Goal: Task Accomplishment & Management: Manage account settings

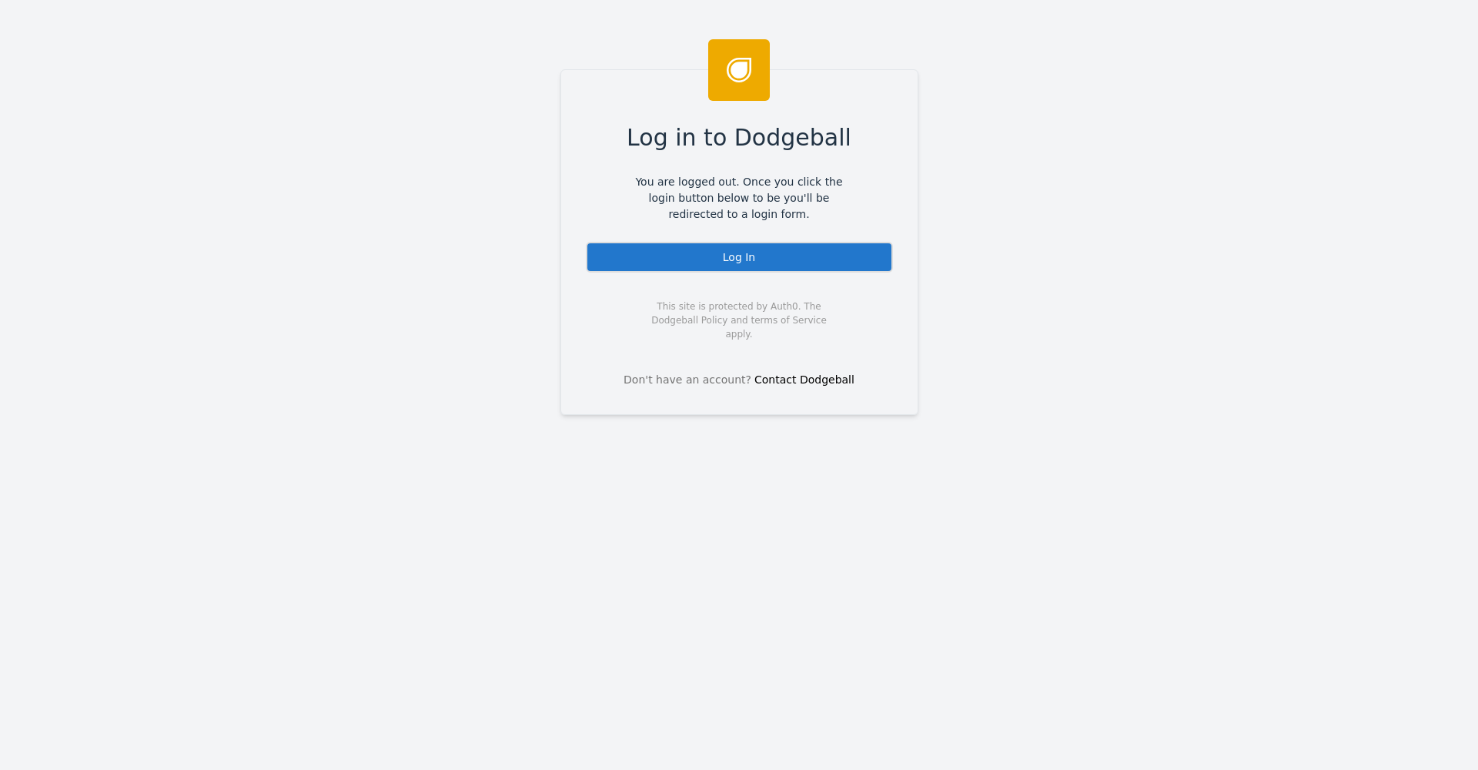
click at [778, 256] on div "Log In" at bounding box center [739, 257] width 307 height 31
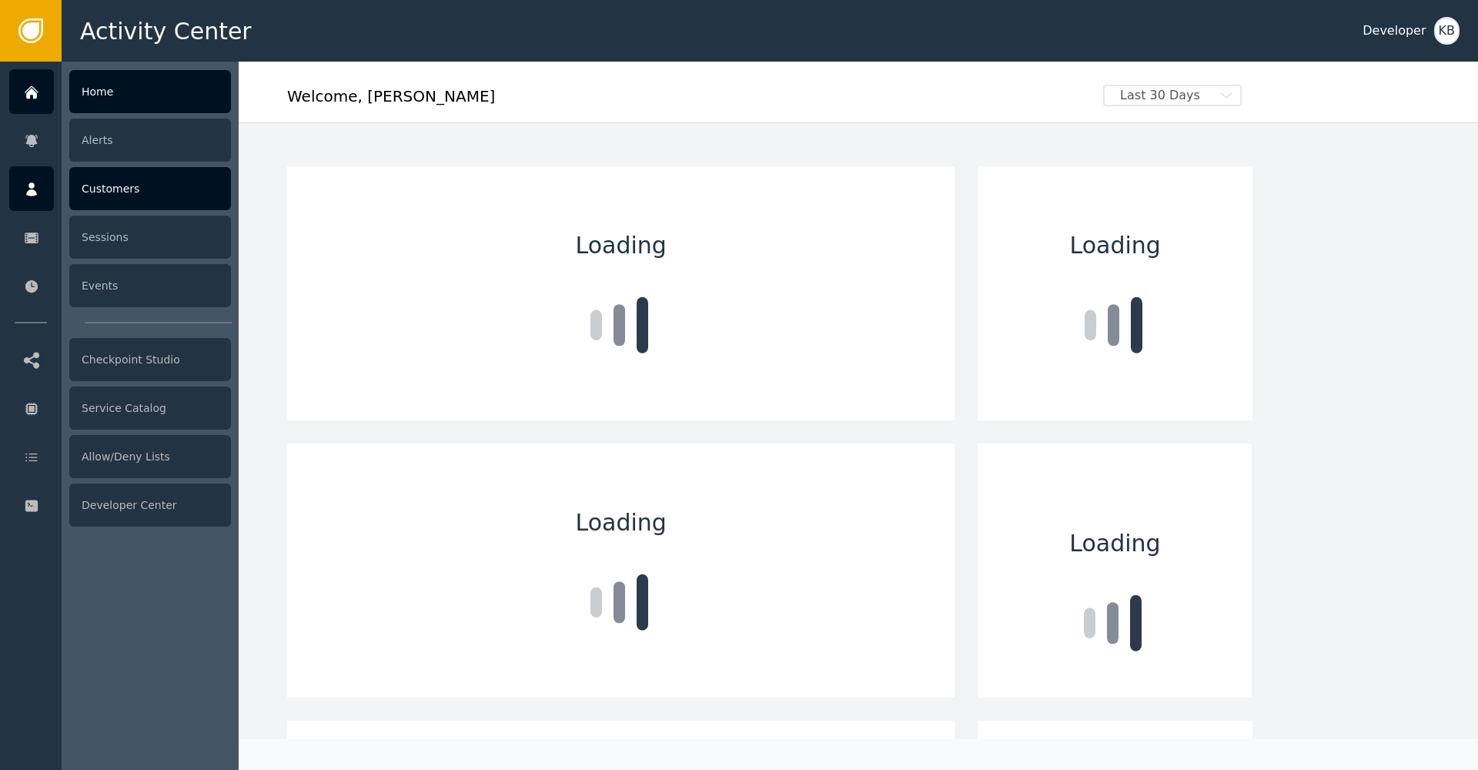
click at [51, 193] on div at bounding box center [31, 188] width 45 height 45
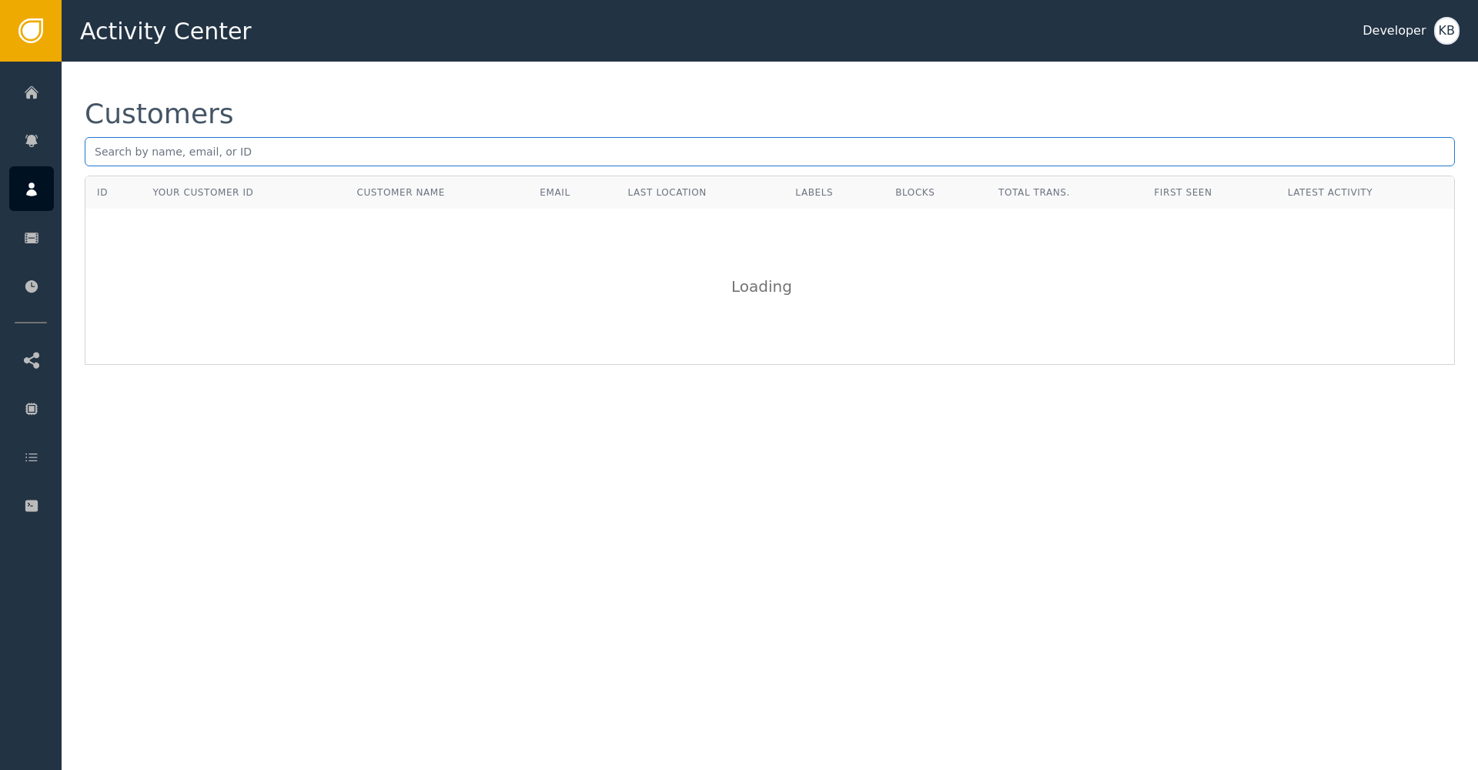
click at [359, 162] on input "text" at bounding box center [770, 151] width 1370 height 29
paste input "quranfugate7@gmail.com"
type input "quranfugate7@gmail.com"
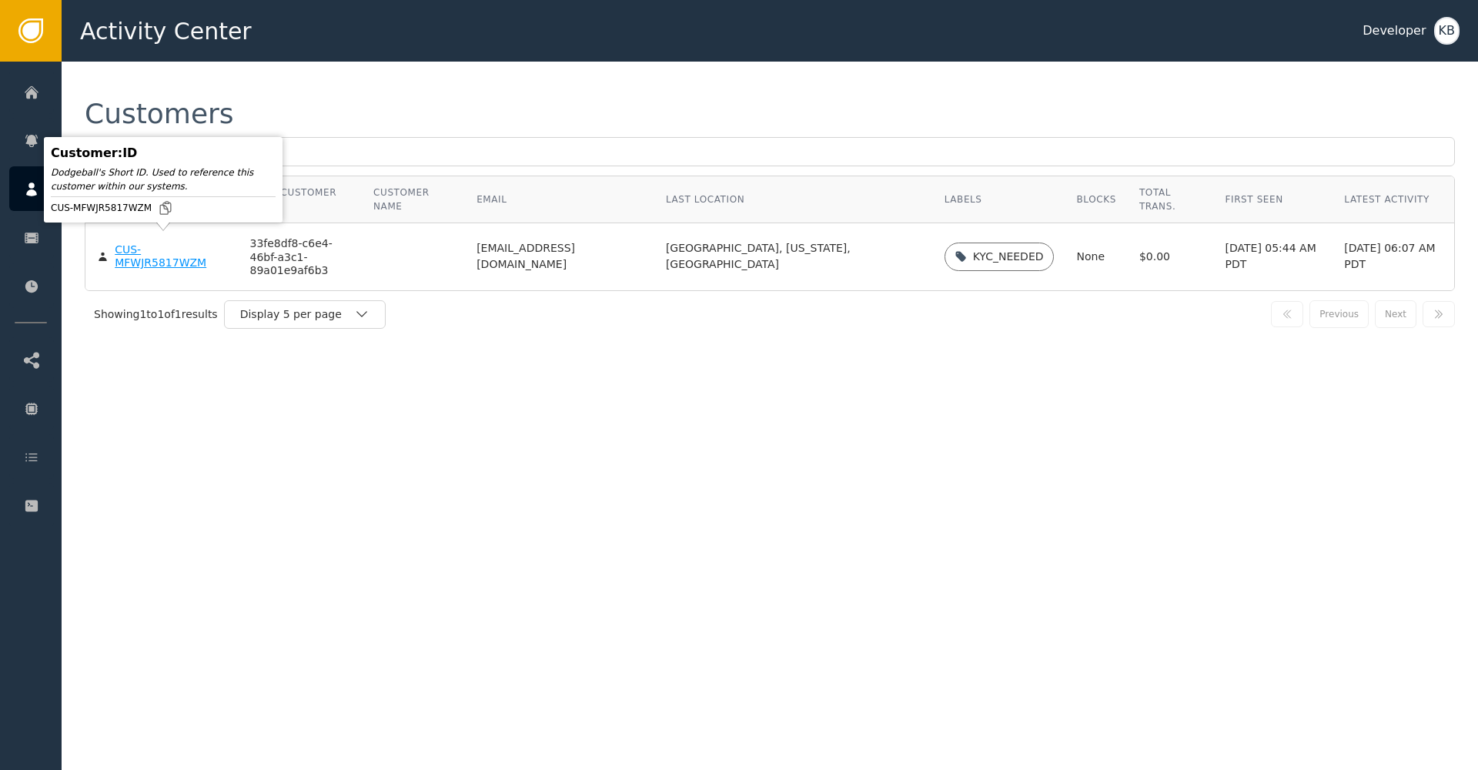
click at [165, 243] on div "CUS-MFWJR5817WZM" at bounding box center [171, 256] width 112 height 27
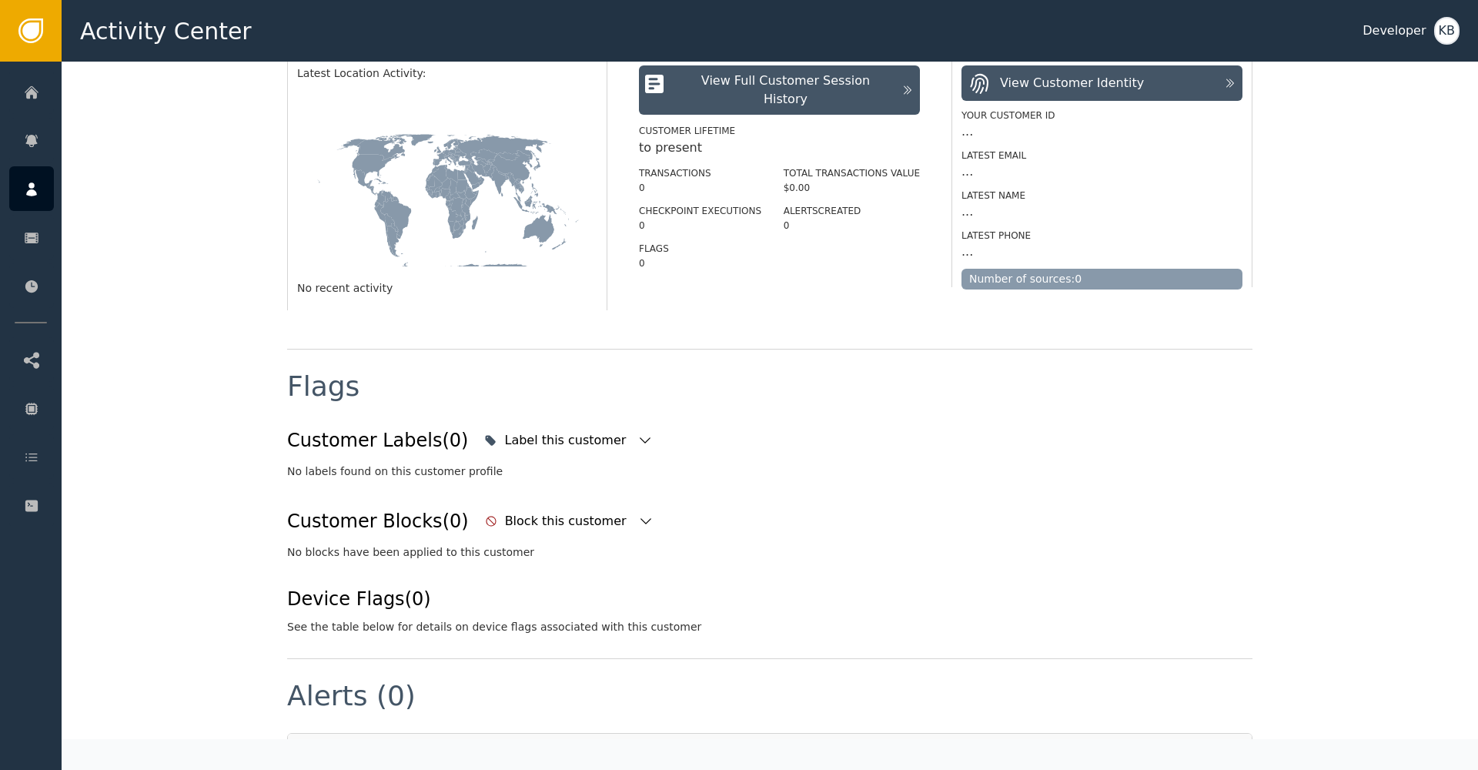
scroll to position [349, 0]
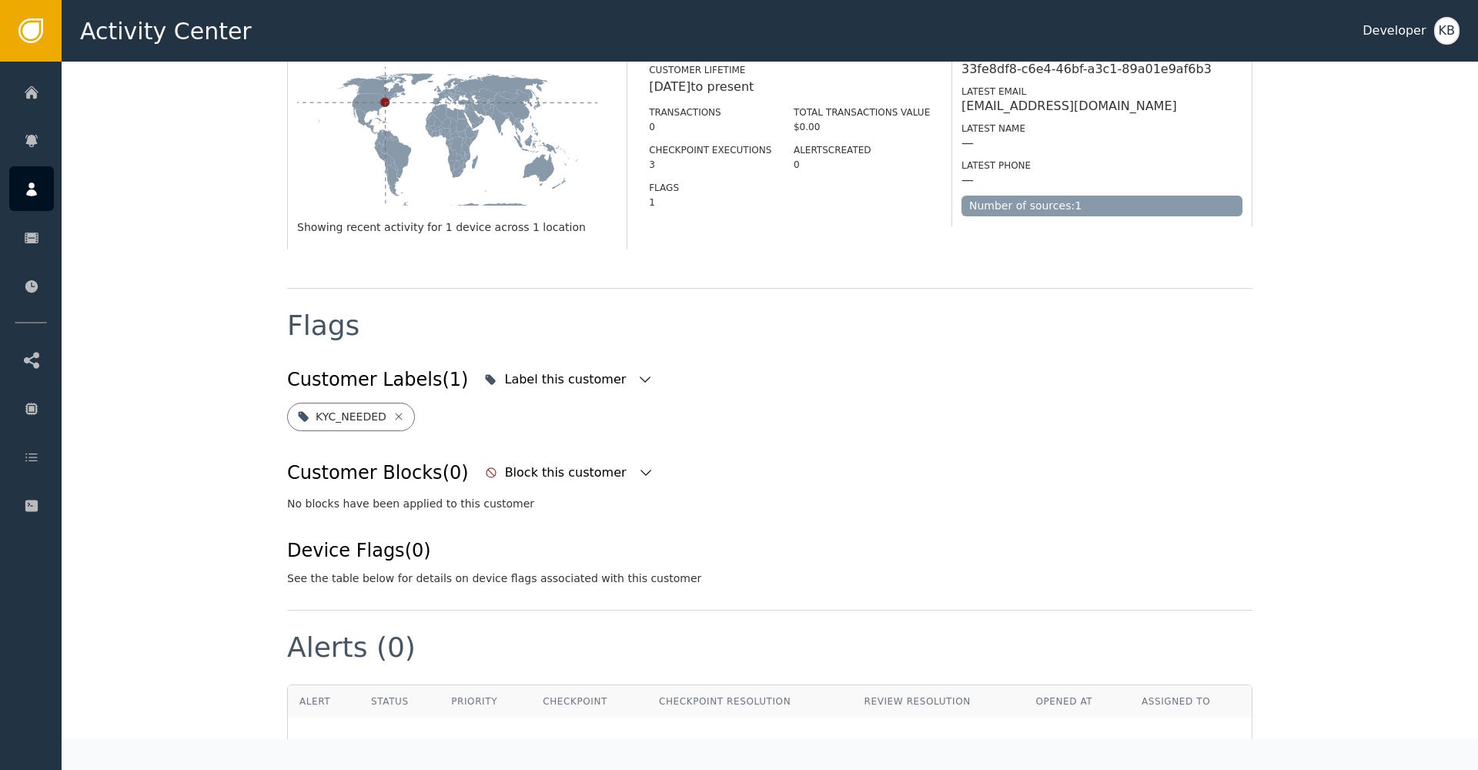
click at [619, 377] on div "Customer Labels (1) Label this customer" at bounding box center [769, 380] width 965 height 34
click at [637, 378] on icon "button" at bounding box center [644, 379] width 15 height 15
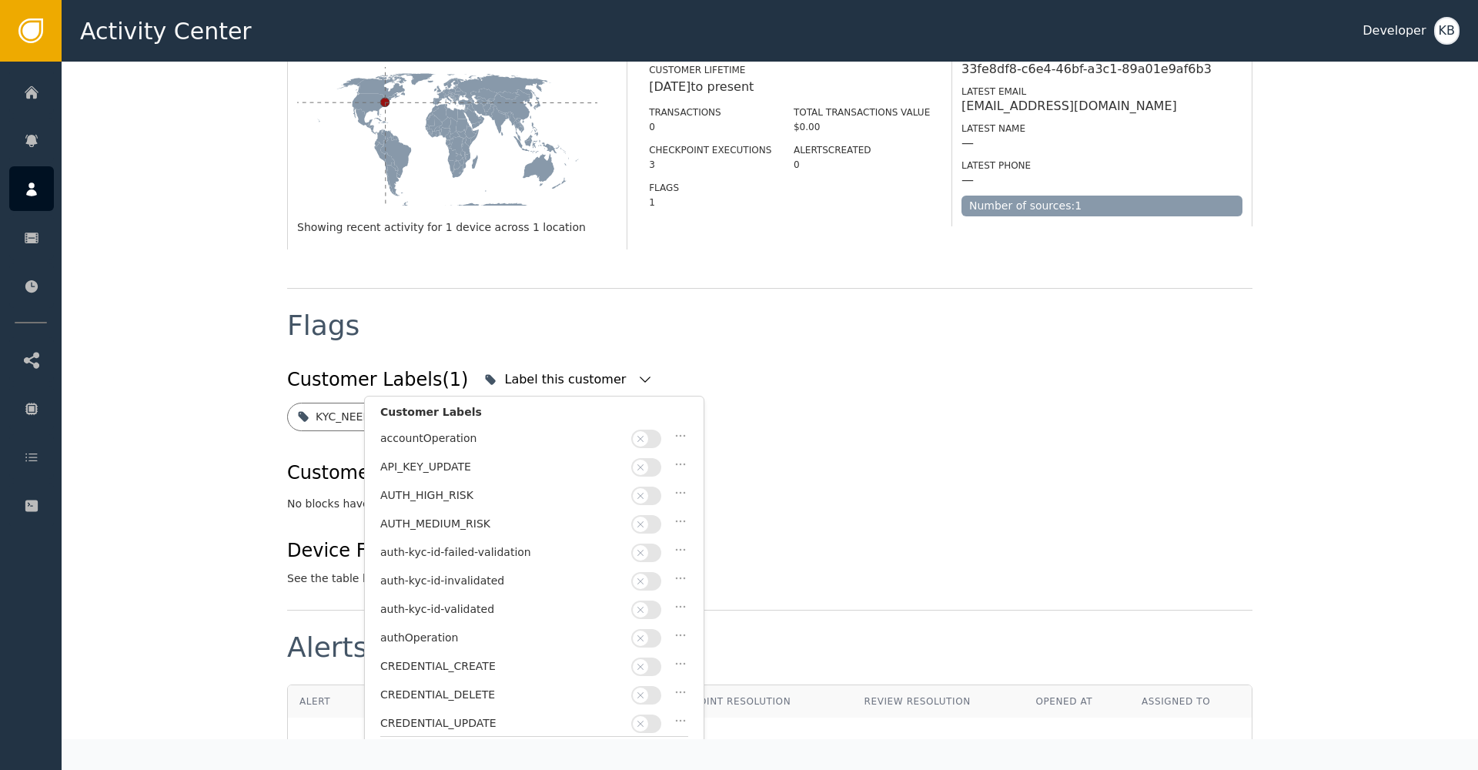
click at [647, 606] on span "button" at bounding box center [640, 609] width 15 height 15
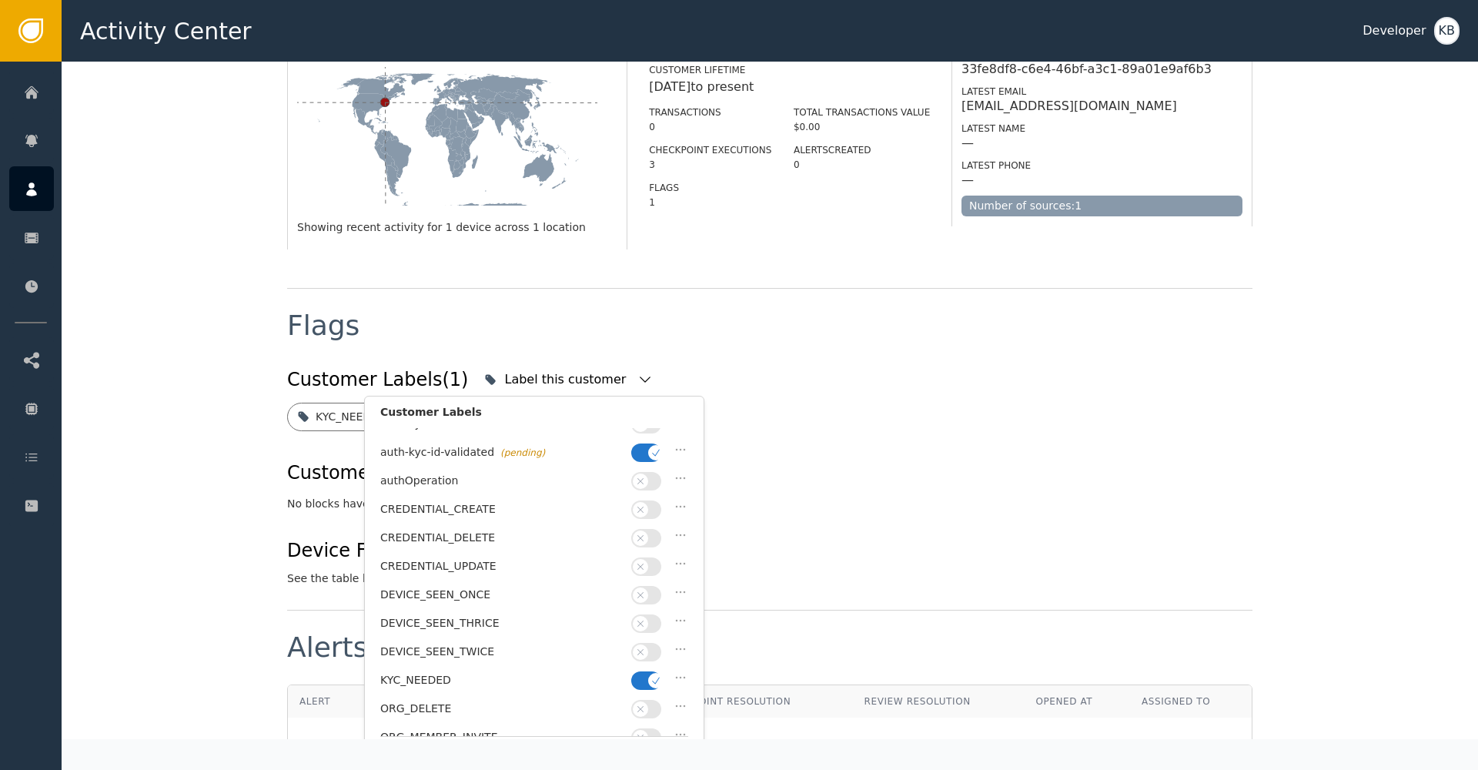
scroll to position [358, 0]
click at [656, 474] on icon "button" at bounding box center [655, 479] width 11 height 11
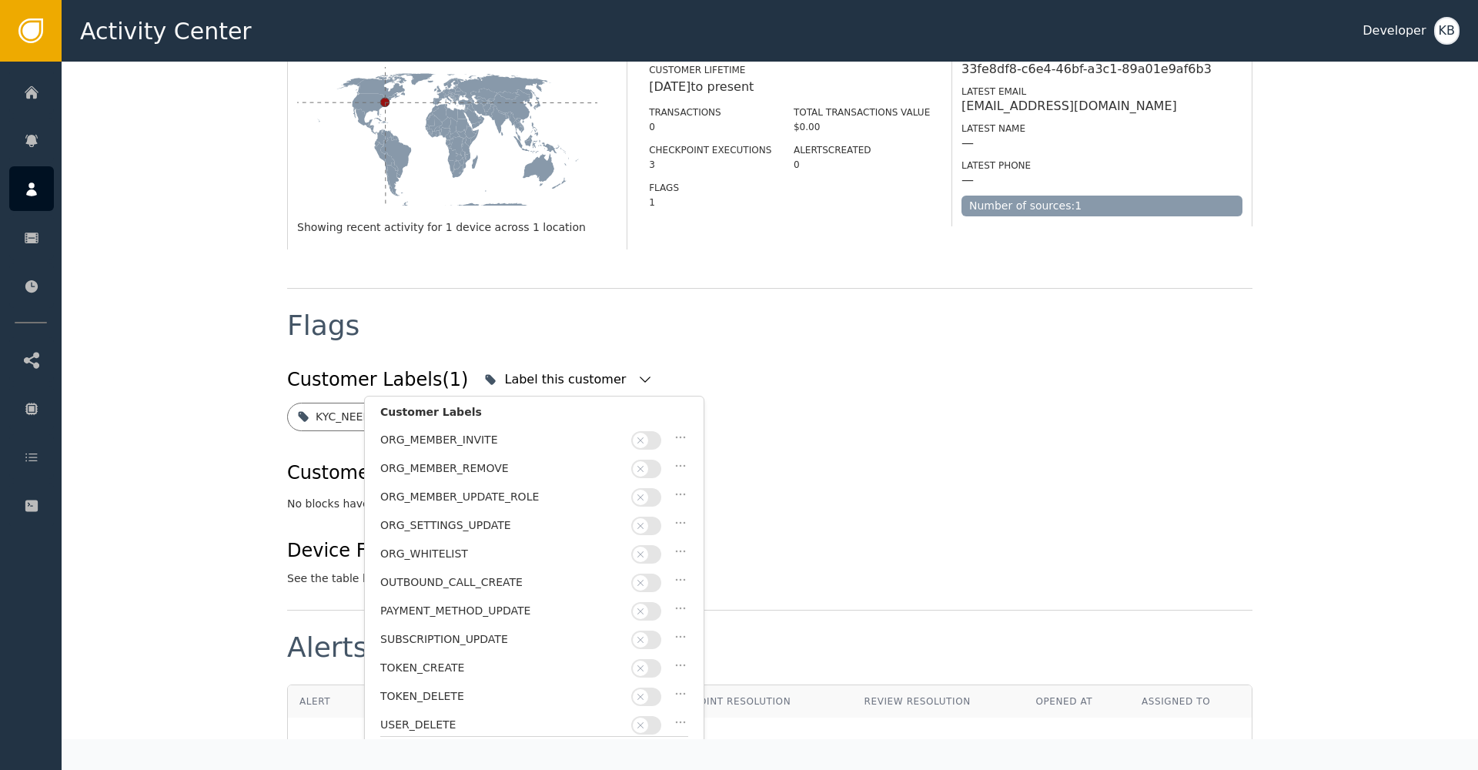
scroll to position [448, 0]
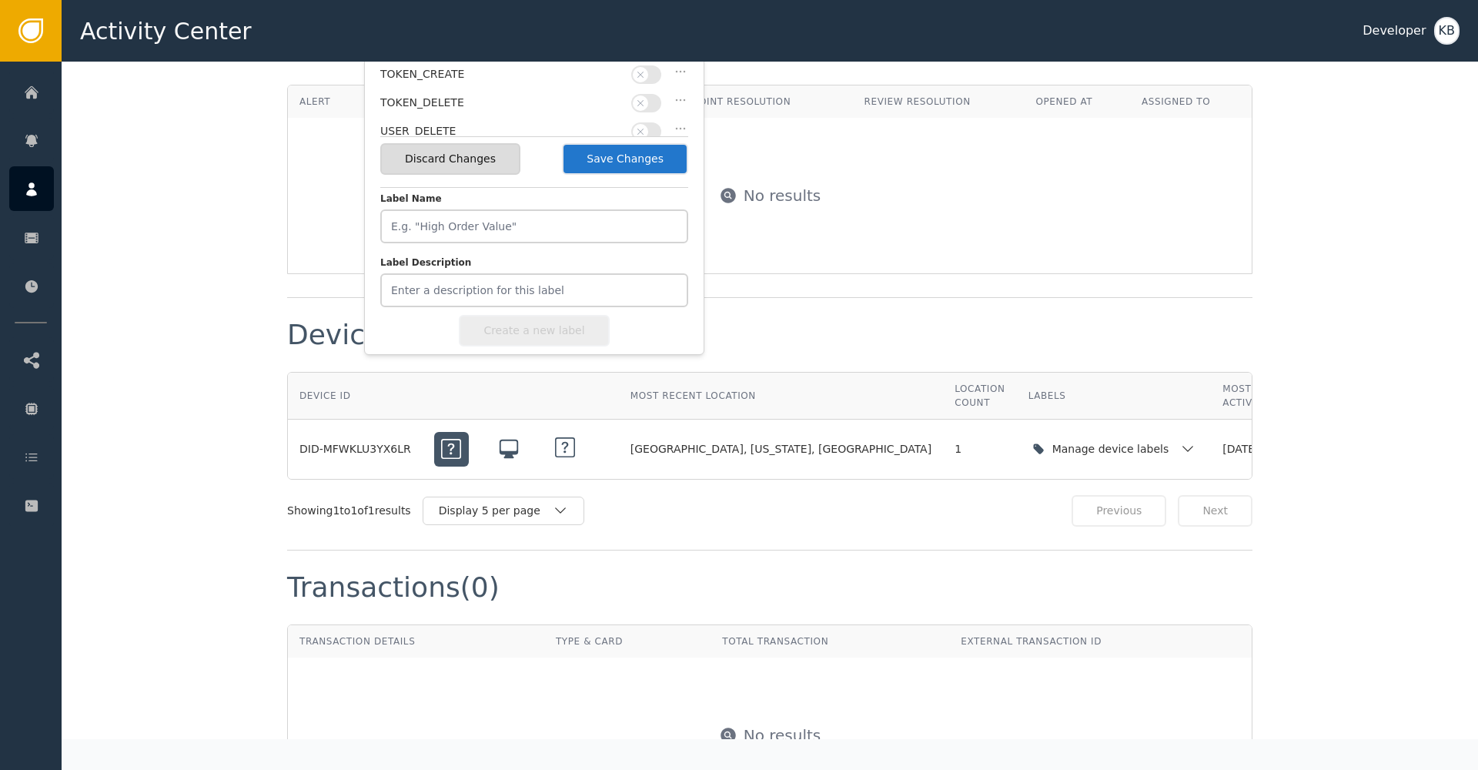
click at [630, 157] on button "Save Changes" at bounding box center [625, 159] width 126 height 32
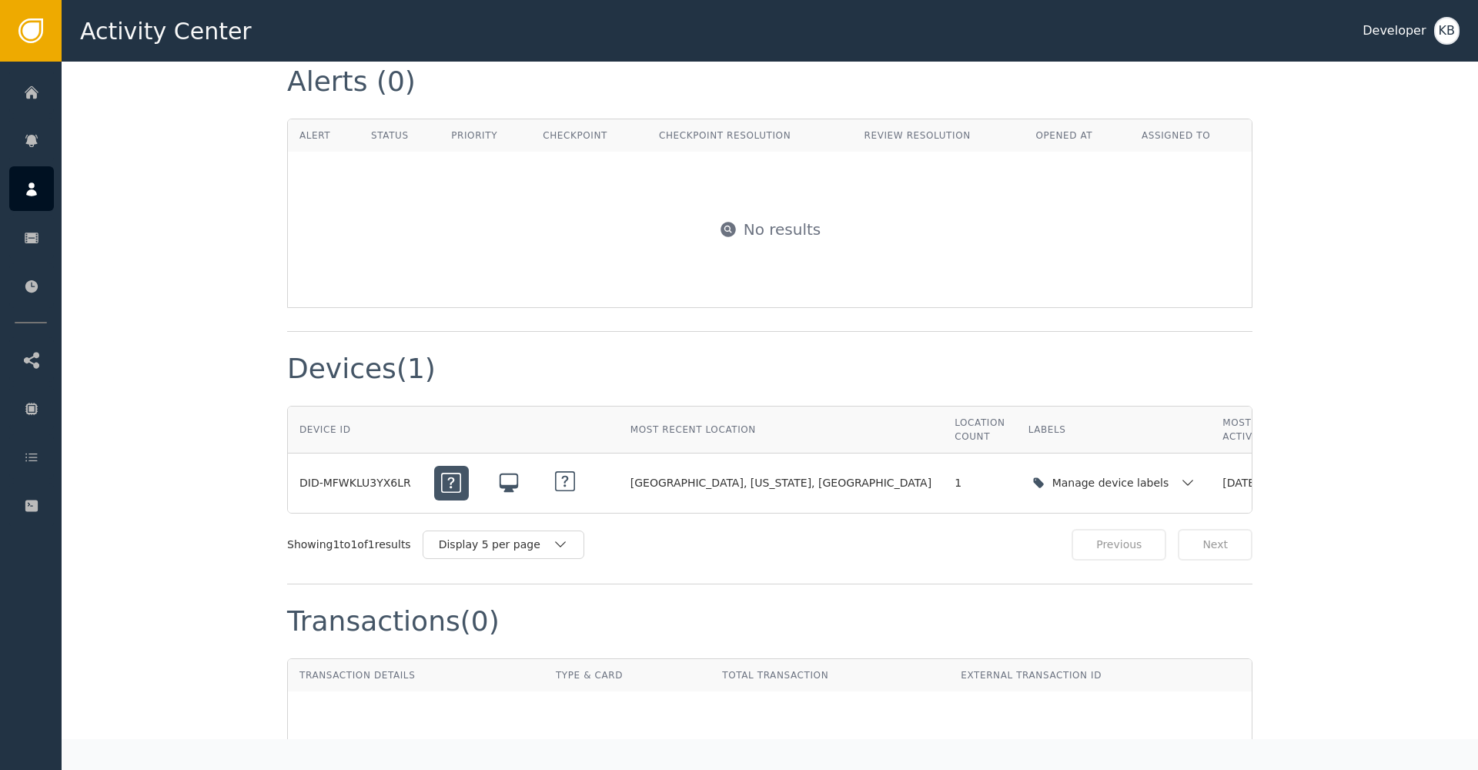
scroll to position [913, 0]
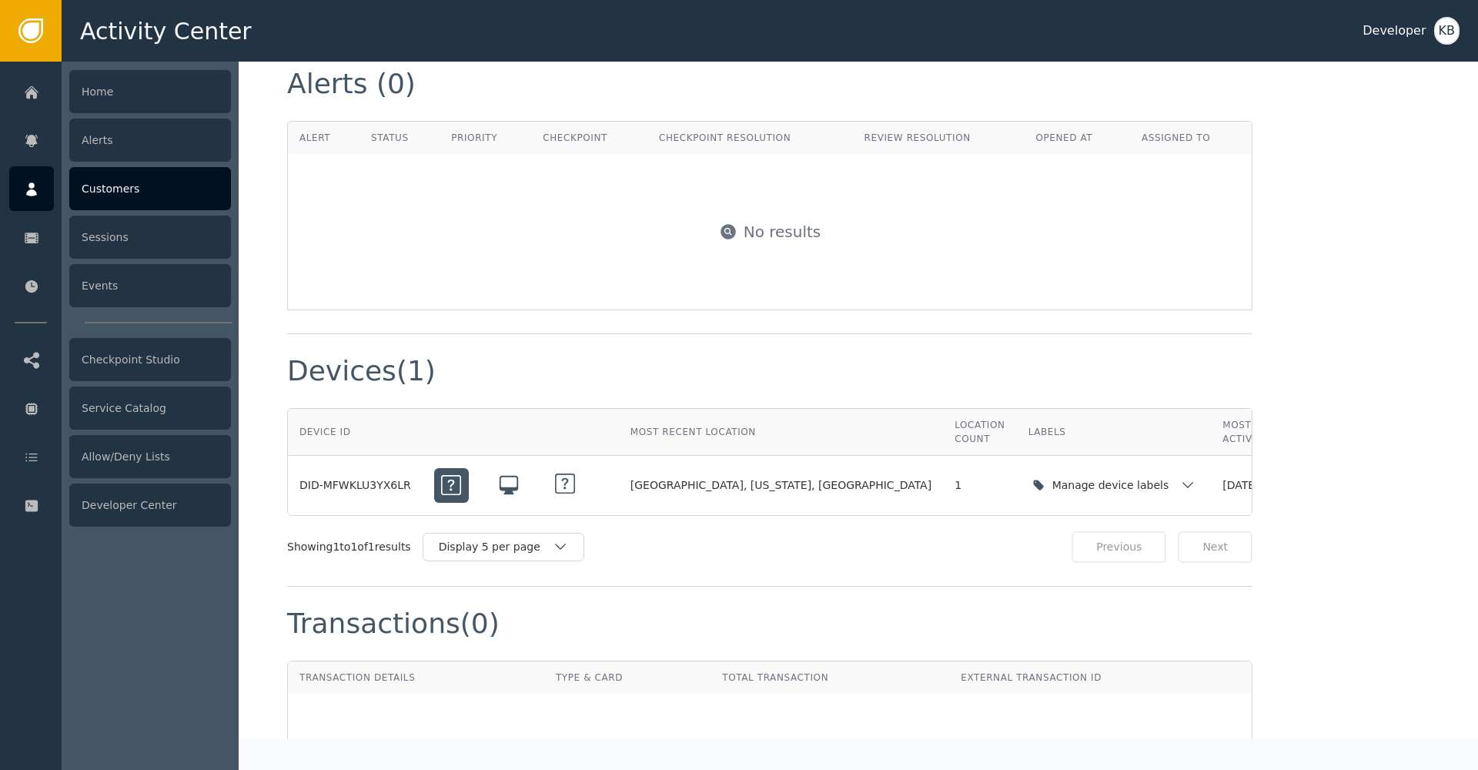
click at [45, 189] on div at bounding box center [31, 188] width 45 height 45
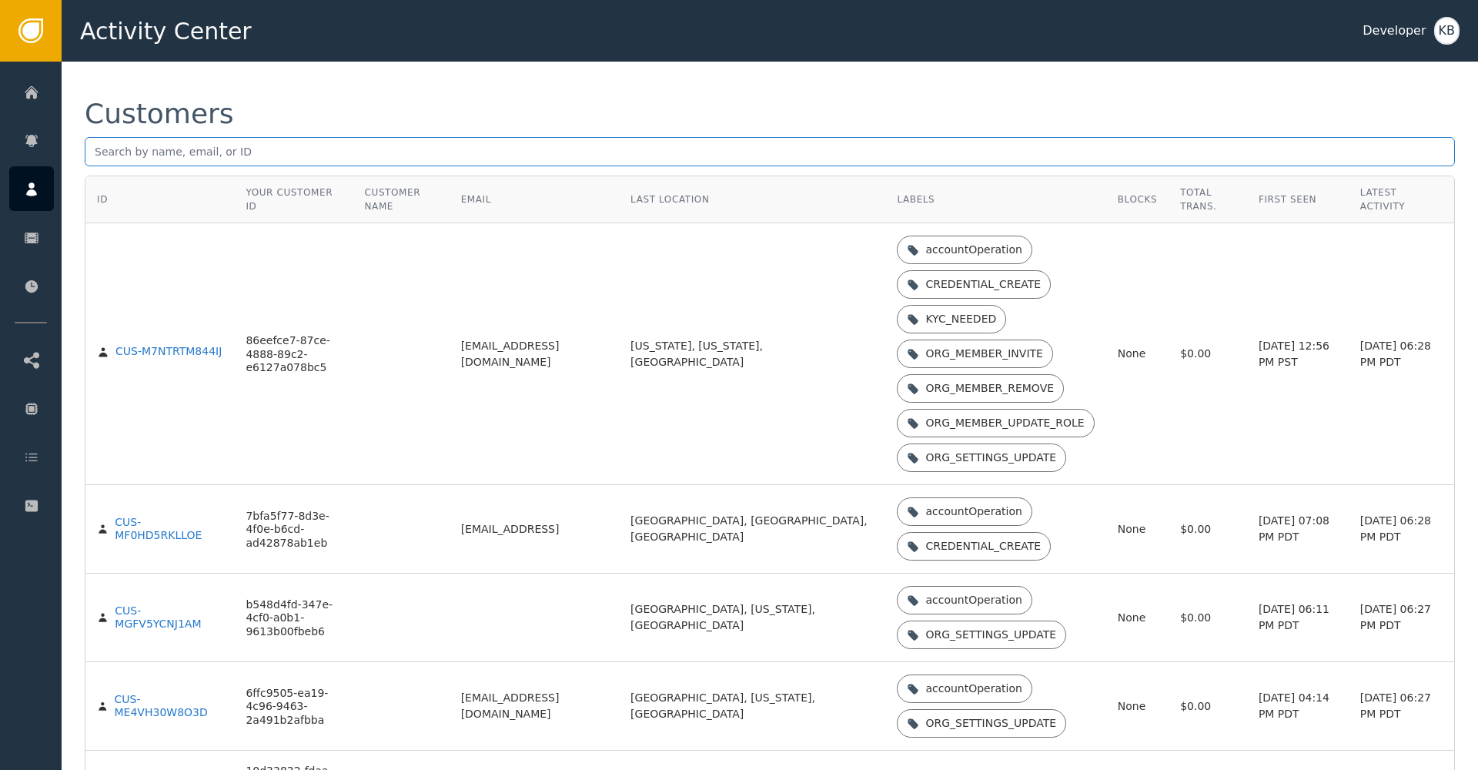
click at [292, 142] on input "text" at bounding box center [770, 151] width 1370 height 29
paste input "tarosh@canaryai.com"
type input "tarosh@canaryai.com"
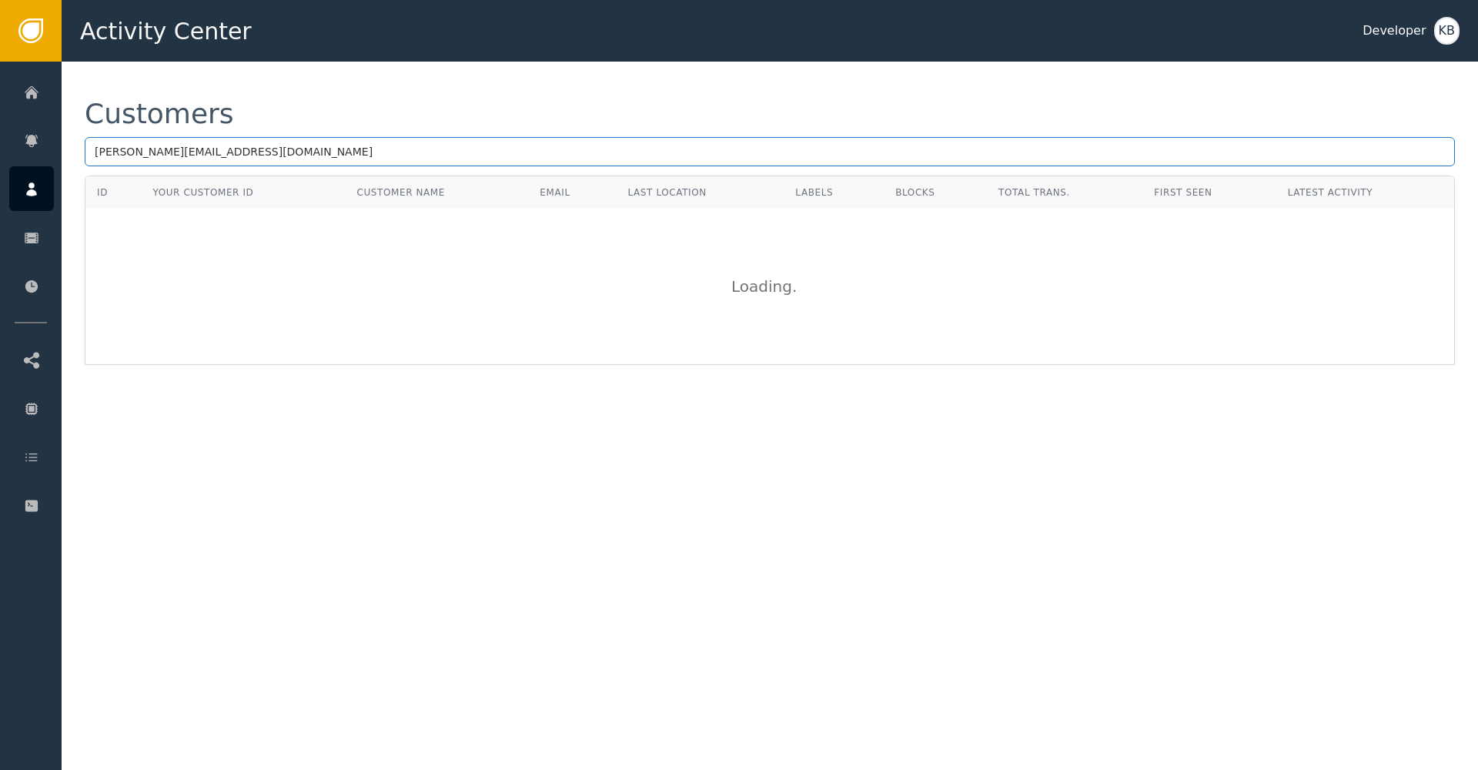
scroll to position [0, 0]
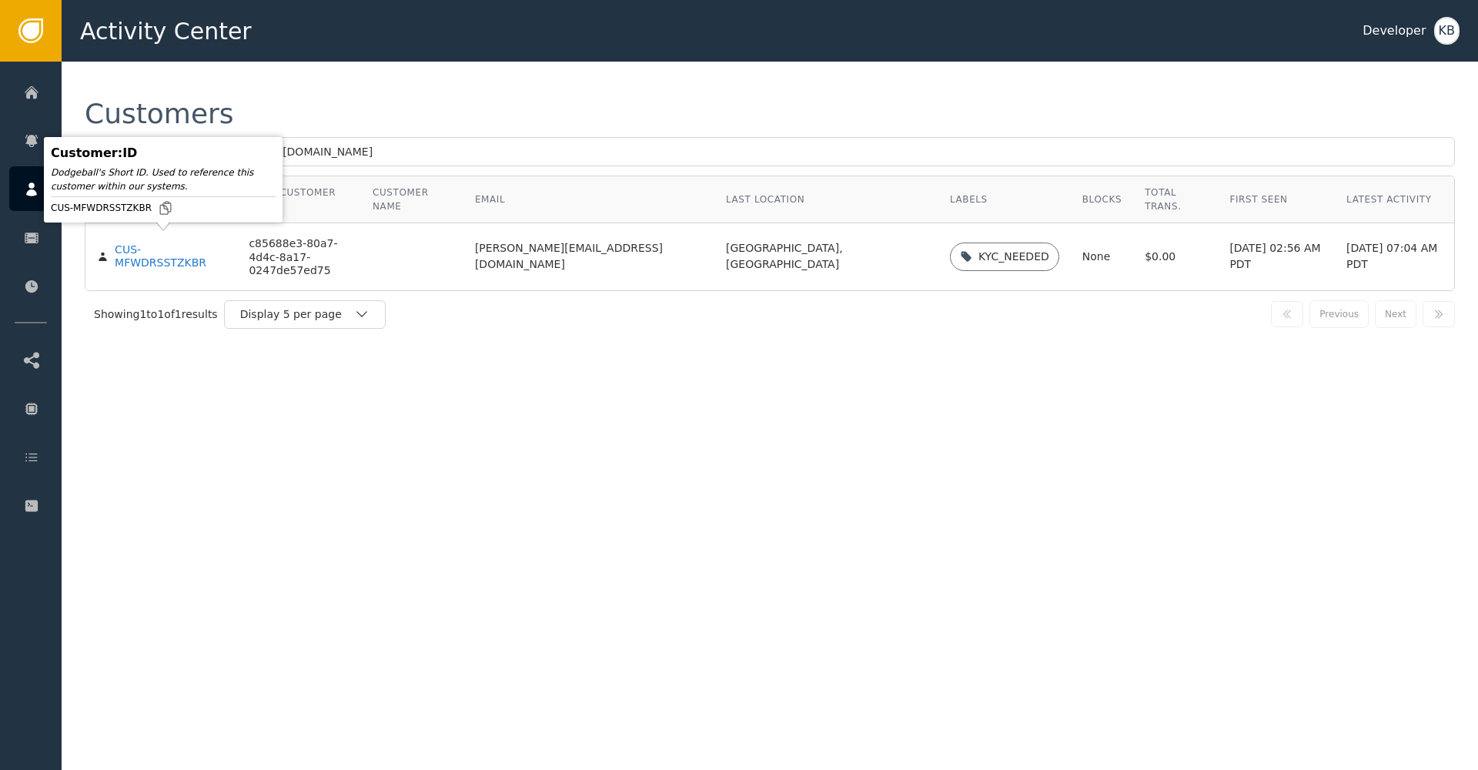
click at [161, 222] on div "Customer : ID Dodgeball's Short ID. Used to reference this customer within our …" at bounding box center [163, 179] width 239 height 85
click at [171, 243] on div "CUS-MFWDRSSTZKBR" at bounding box center [170, 256] width 111 height 27
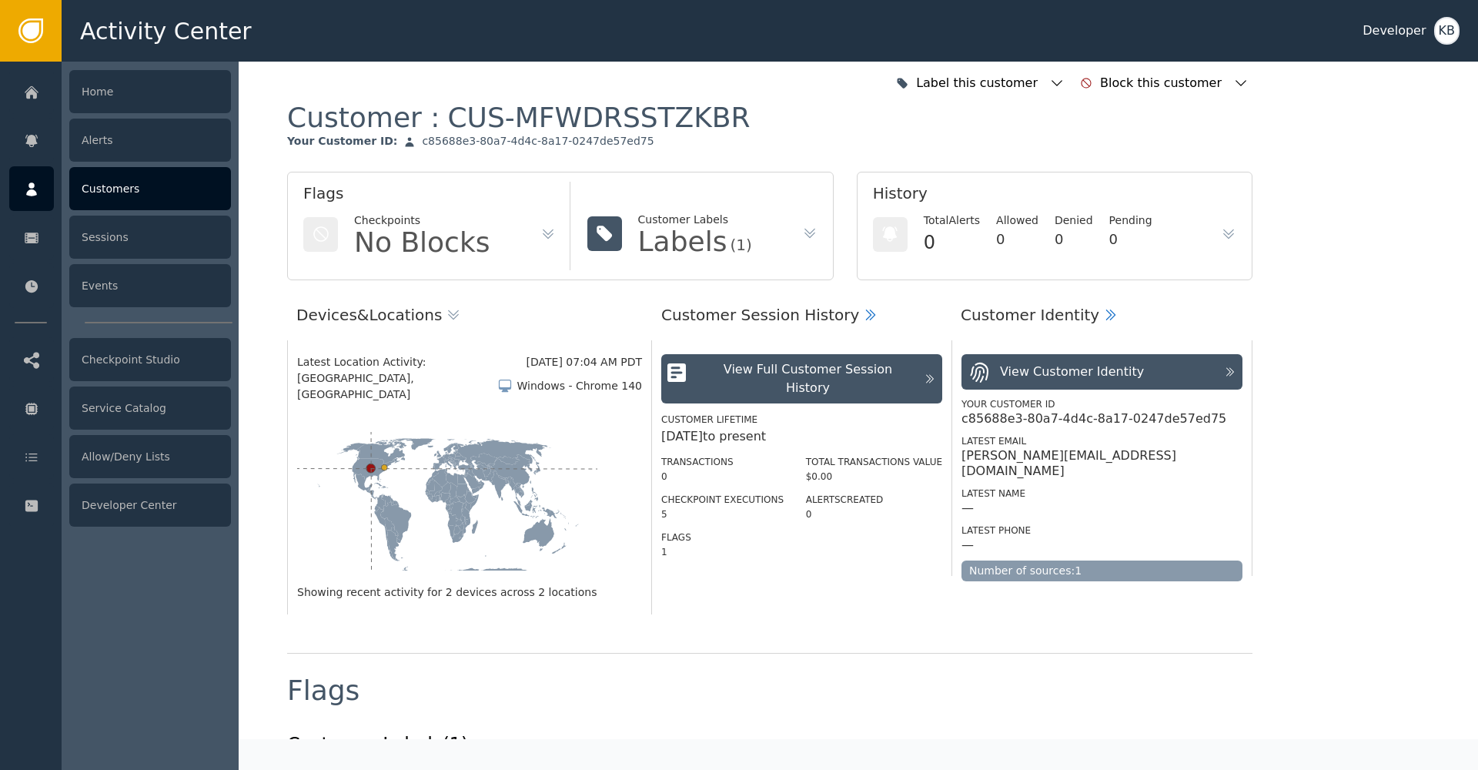
click at [50, 196] on div at bounding box center [31, 188] width 45 height 45
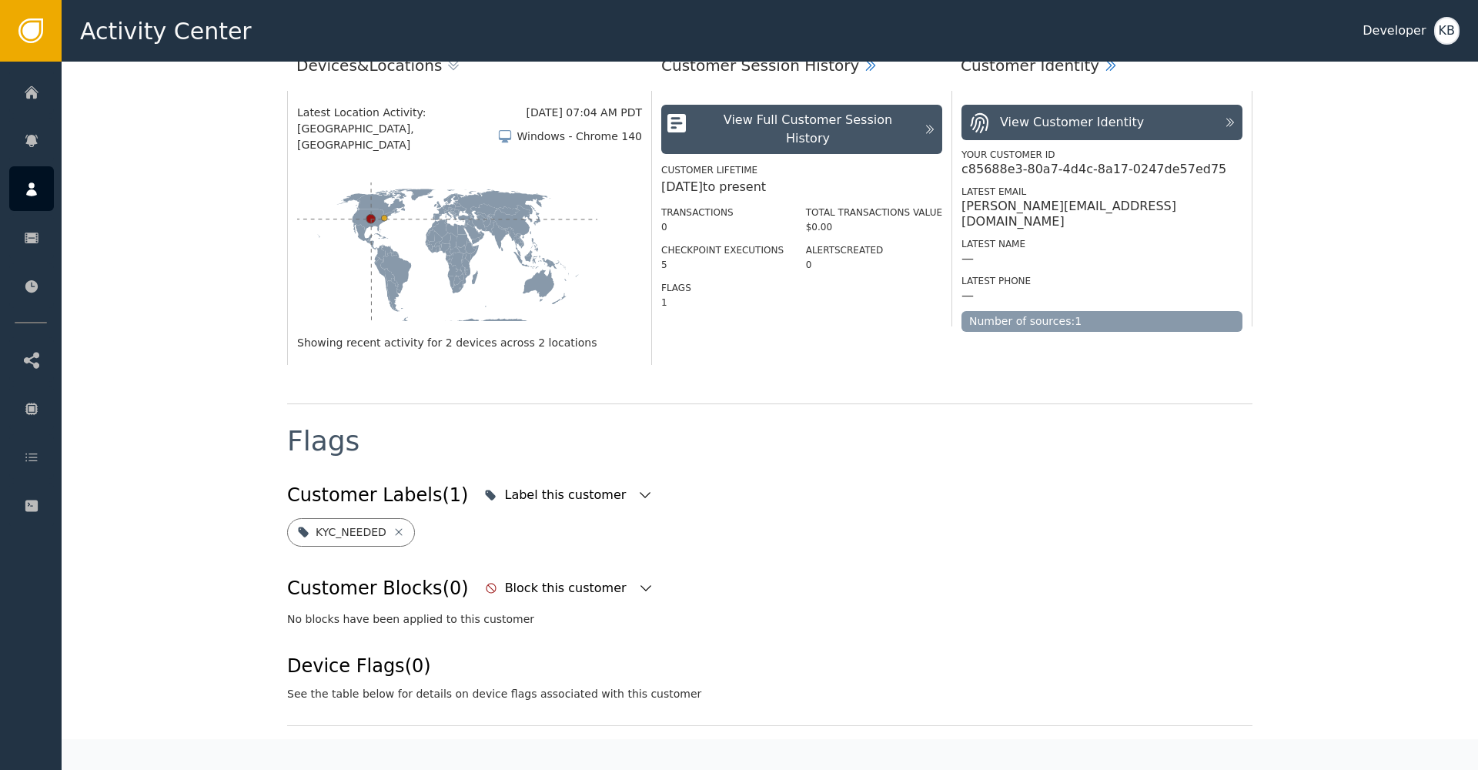
scroll to position [459, 0]
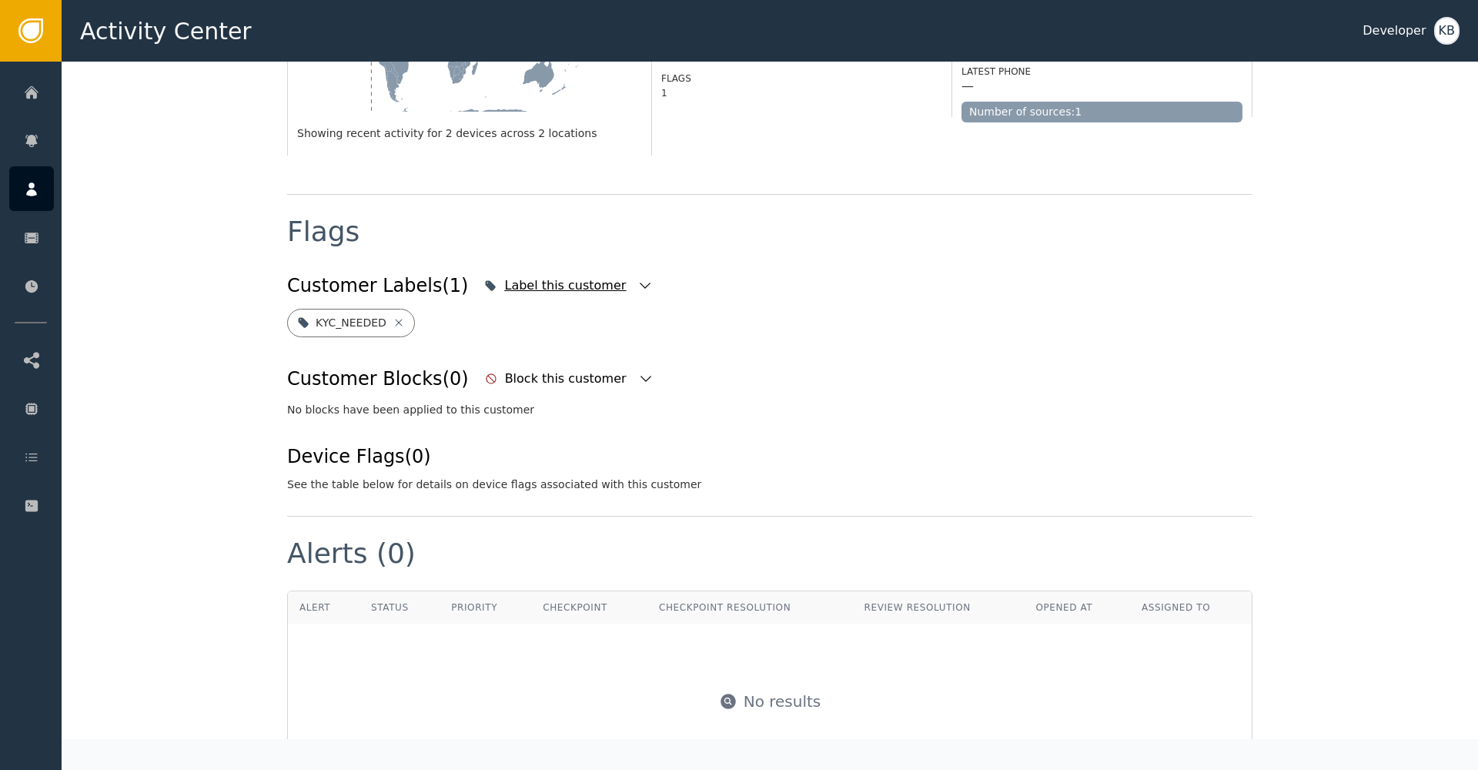
click at [613, 270] on div "Label this customer" at bounding box center [568, 286] width 176 height 34
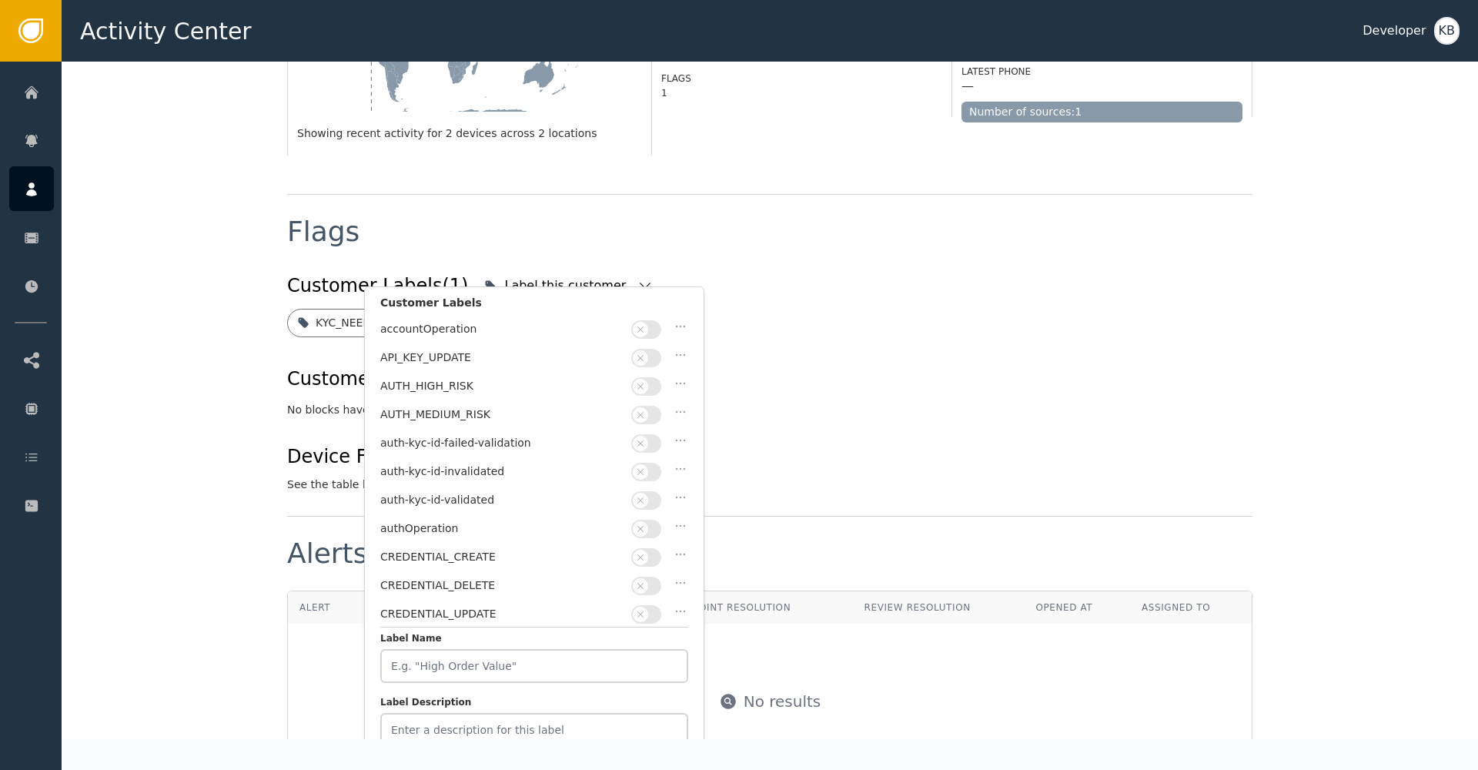
scroll to position [456, 0]
click at [642, 497] on icon "button" at bounding box center [640, 502] width 11 height 11
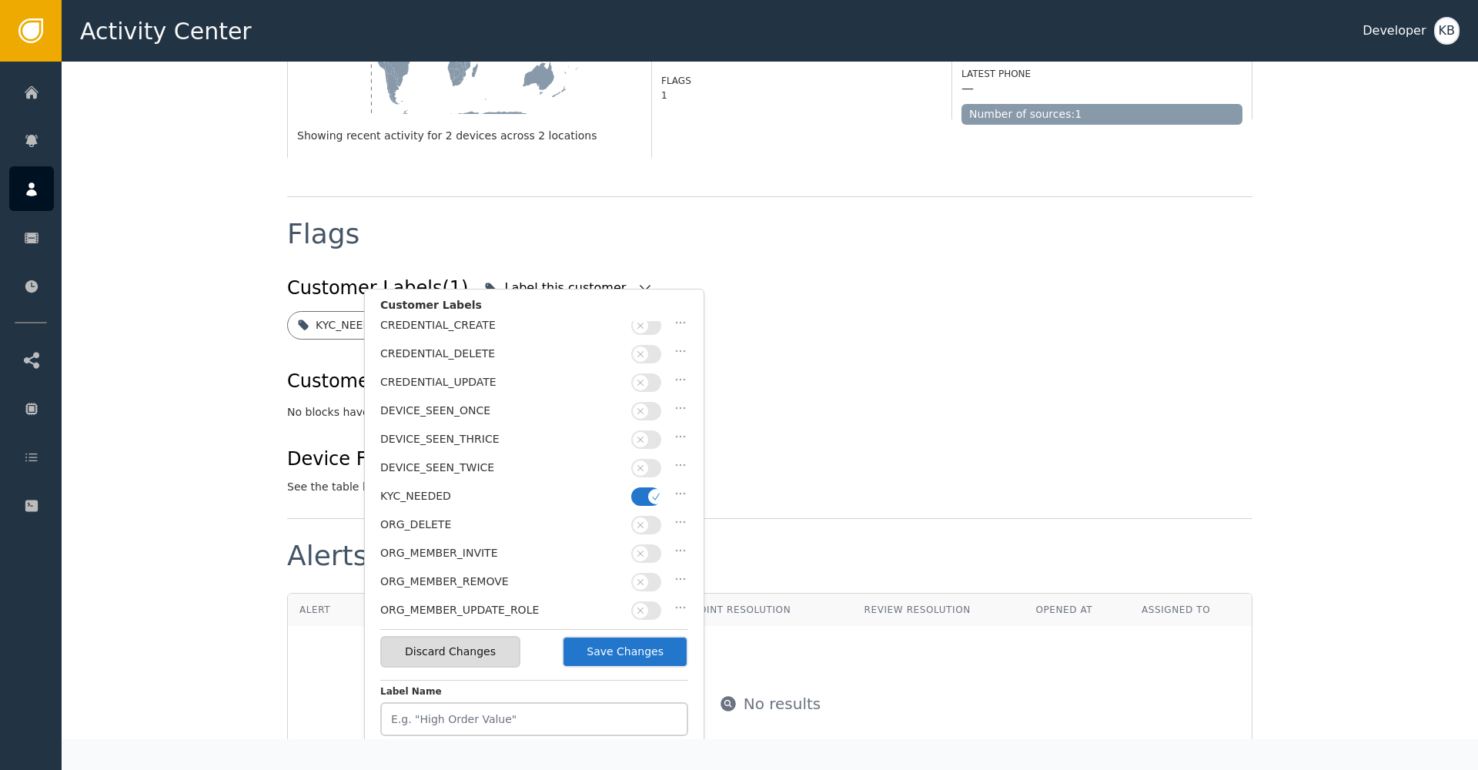
scroll to position [299, 0]
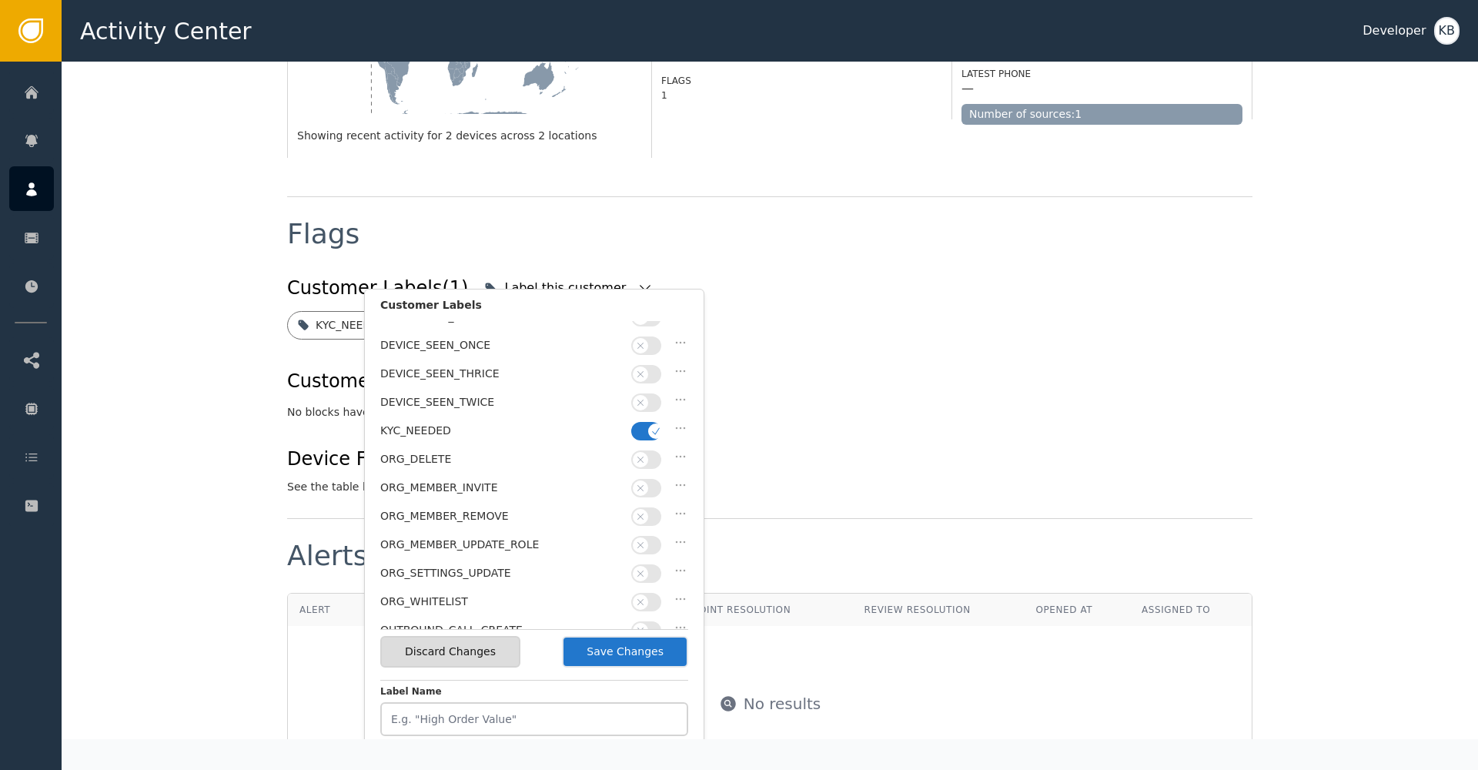
click at [662, 423] on span "button" at bounding box center [655, 430] width 15 height 15
drag, startPoint x: 647, startPoint y: 649, endPoint x: 658, endPoint y: 646, distance: 11.9
click at [647, 649] on button "Save Changes" at bounding box center [625, 652] width 126 height 32
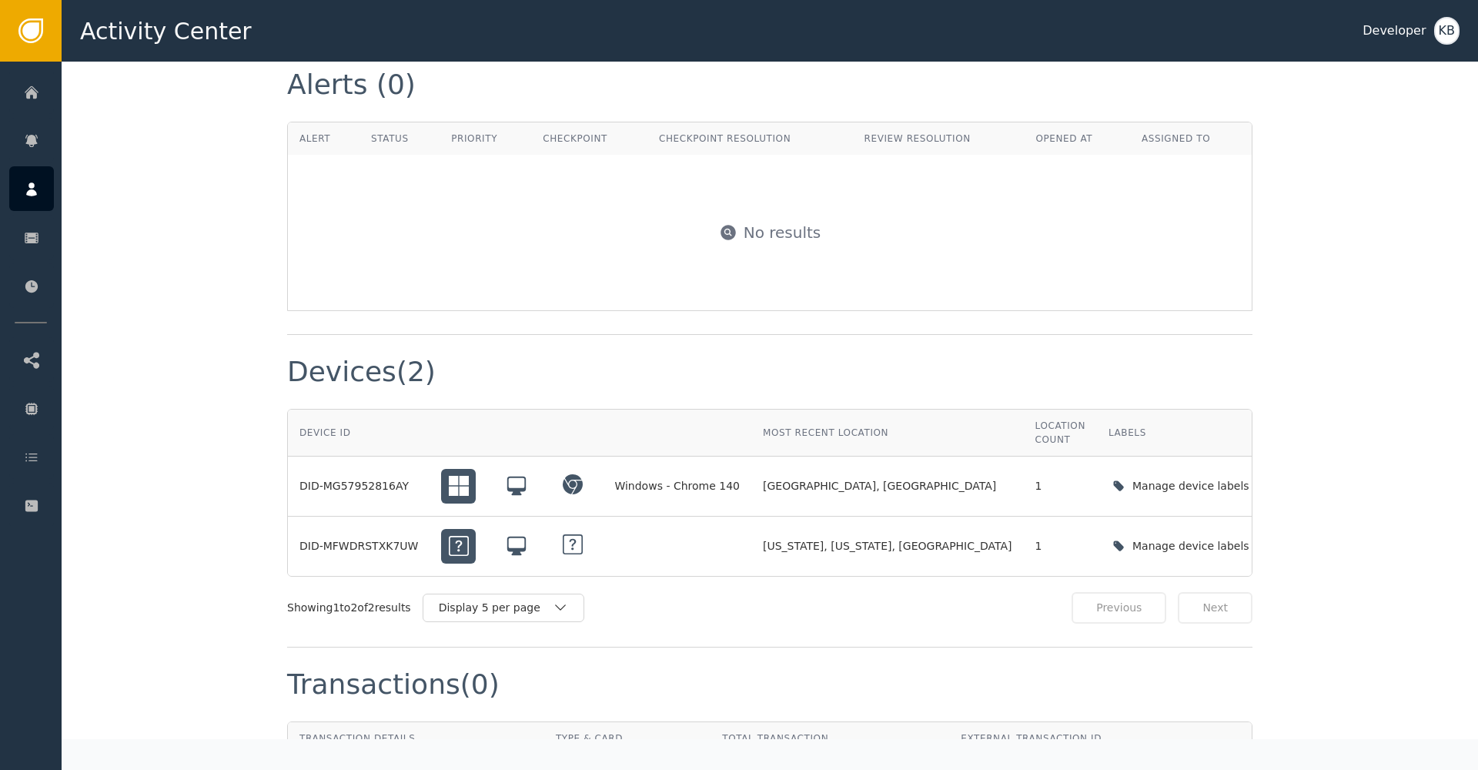
scroll to position [1210, 0]
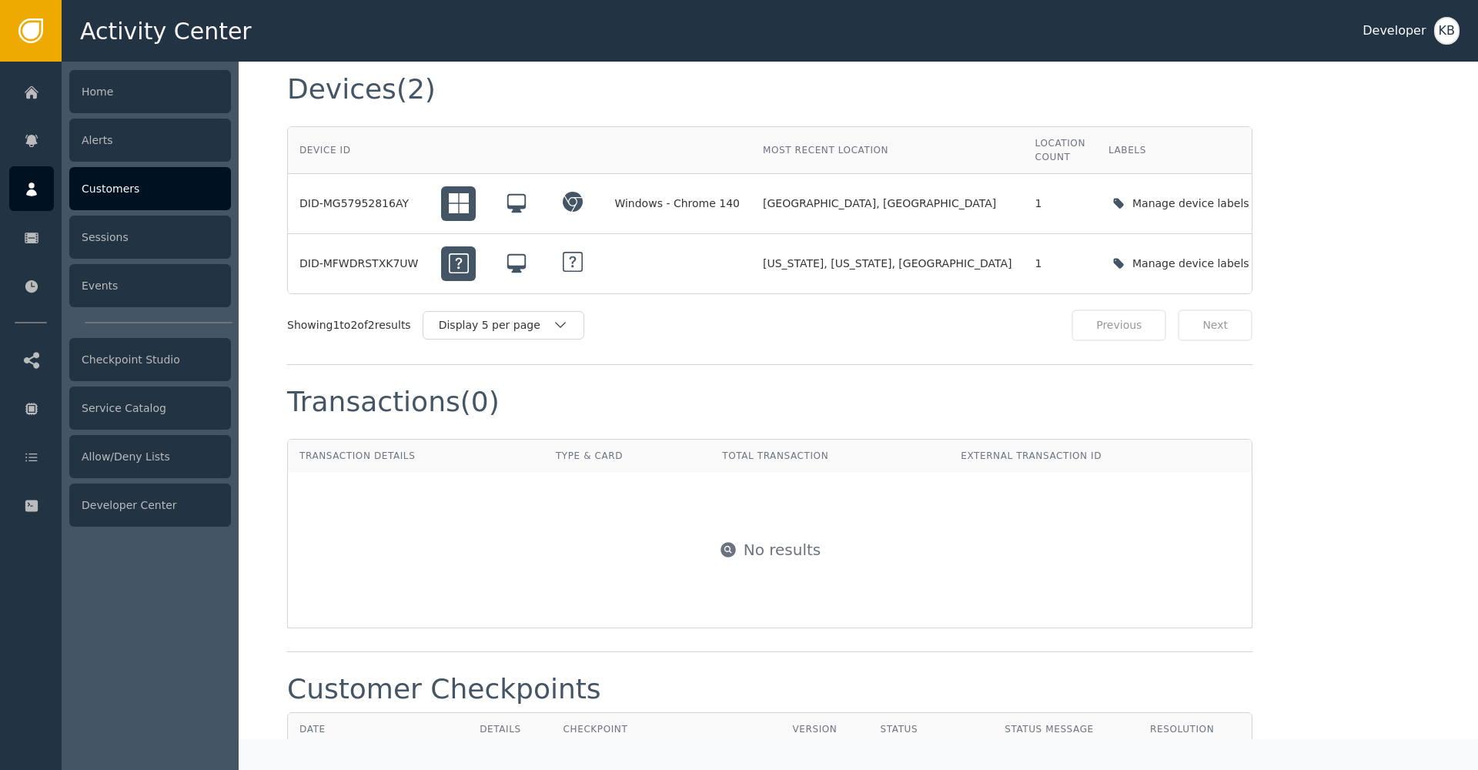
click at [37, 186] on icon at bounding box center [31, 189] width 15 height 17
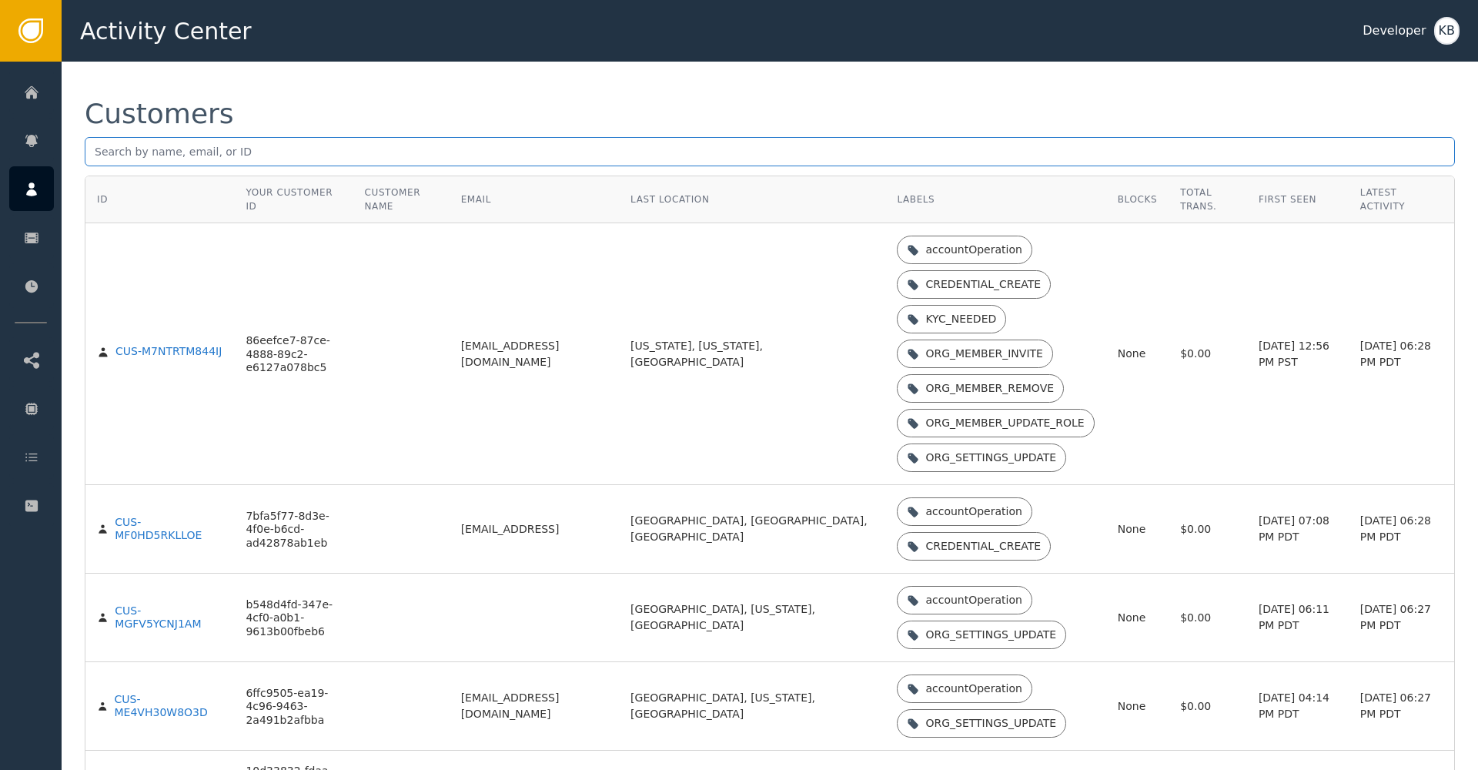
click at [342, 152] on input "text" at bounding box center [770, 151] width 1370 height 29
paste input "ahmed.nabil@vikingmfg.net"
type input "ahmed.nabil@vikingmfg.net"
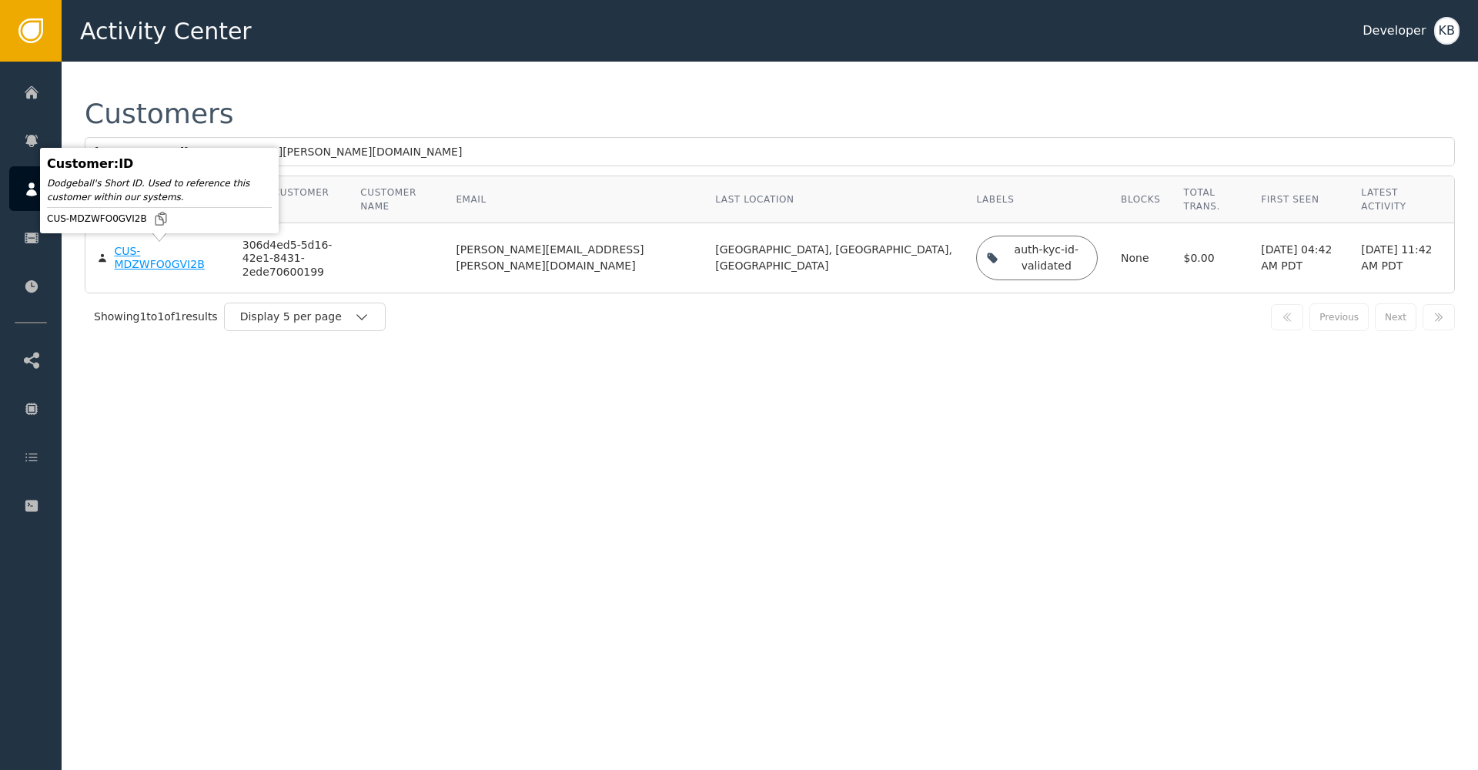
click at [147, 265] on div "CUS-MDZWFO0GVI2B" at bounding box center [166, 258] width 105 height 27
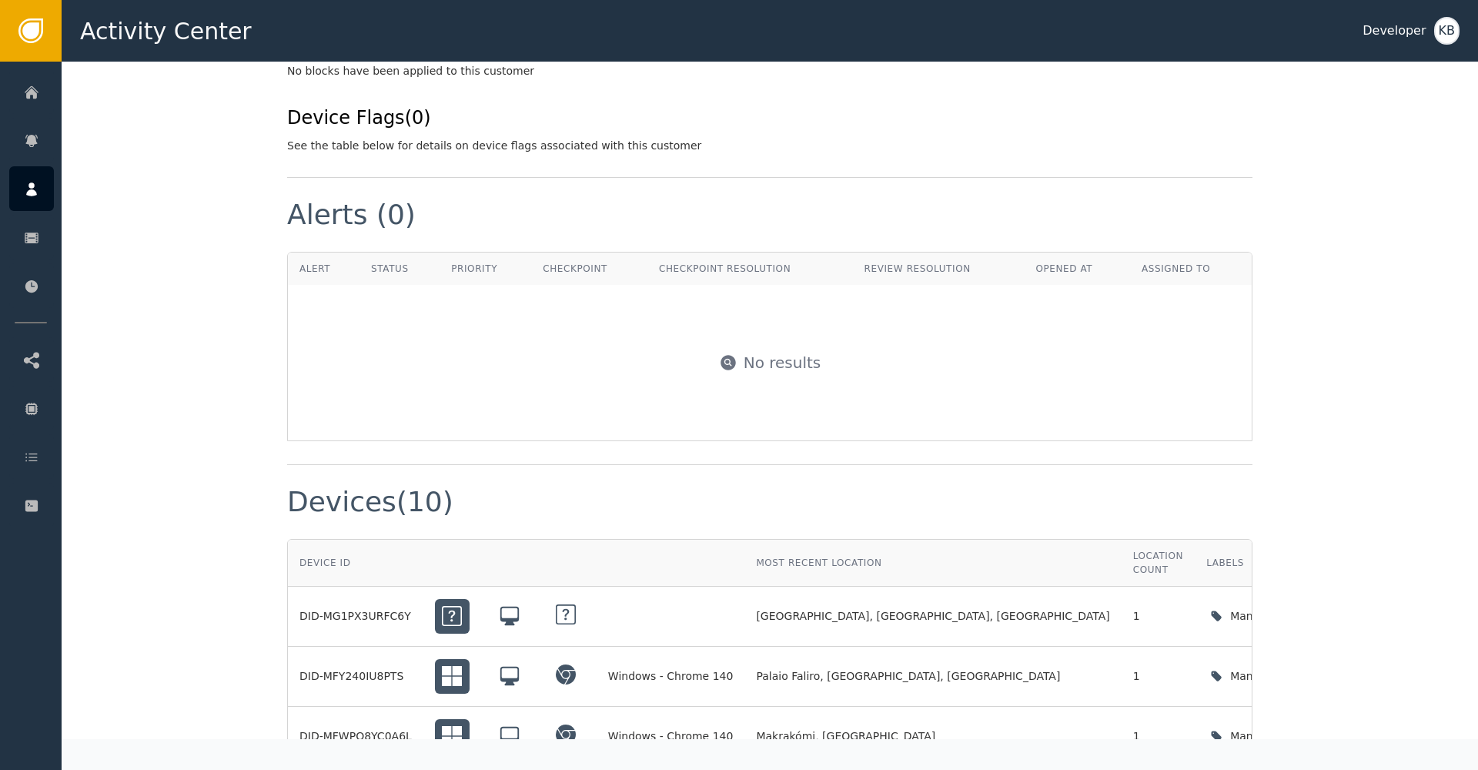
scroll to position [960, 0]
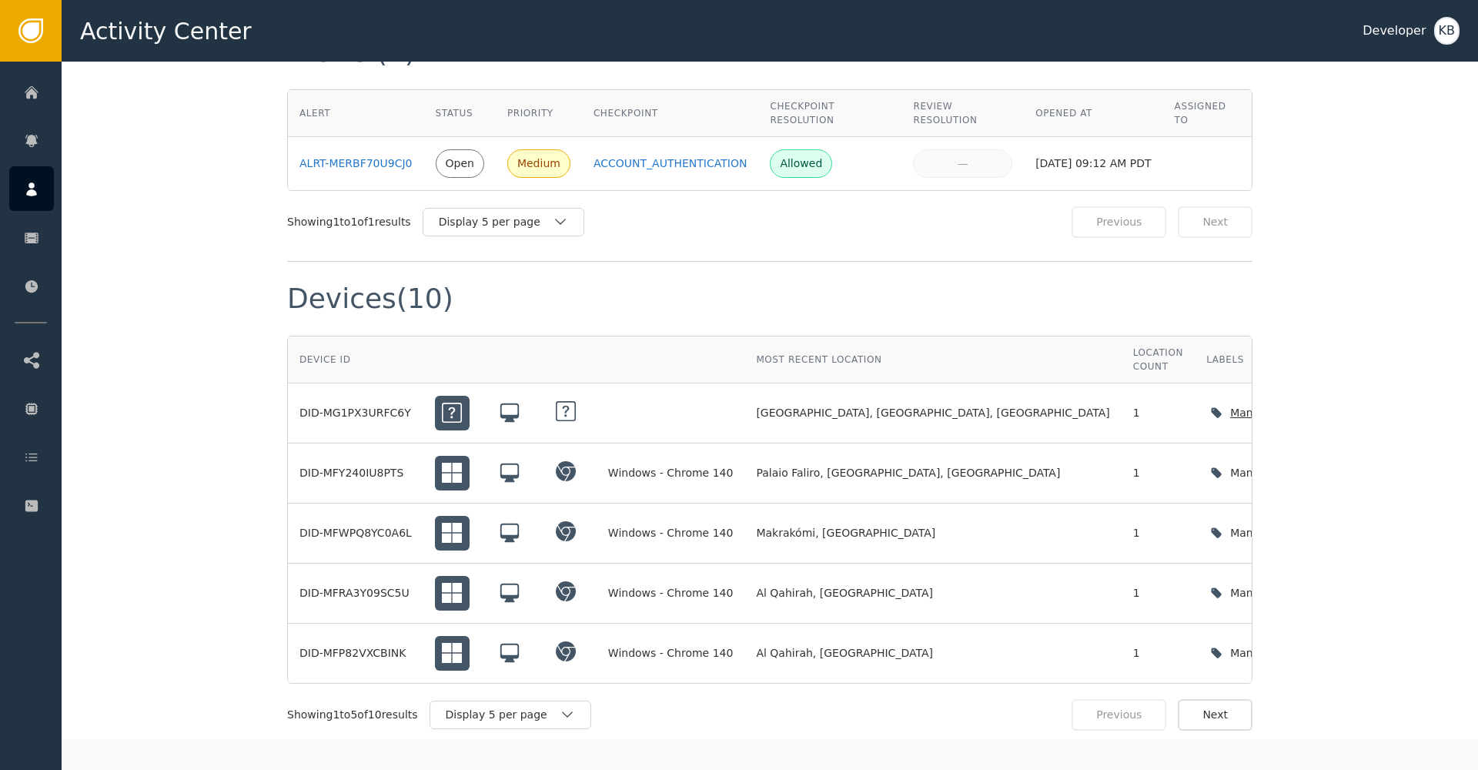
click at [1206, 398] on div "Manage device labels" at bounding box center [1292, 413] width 172 height 32
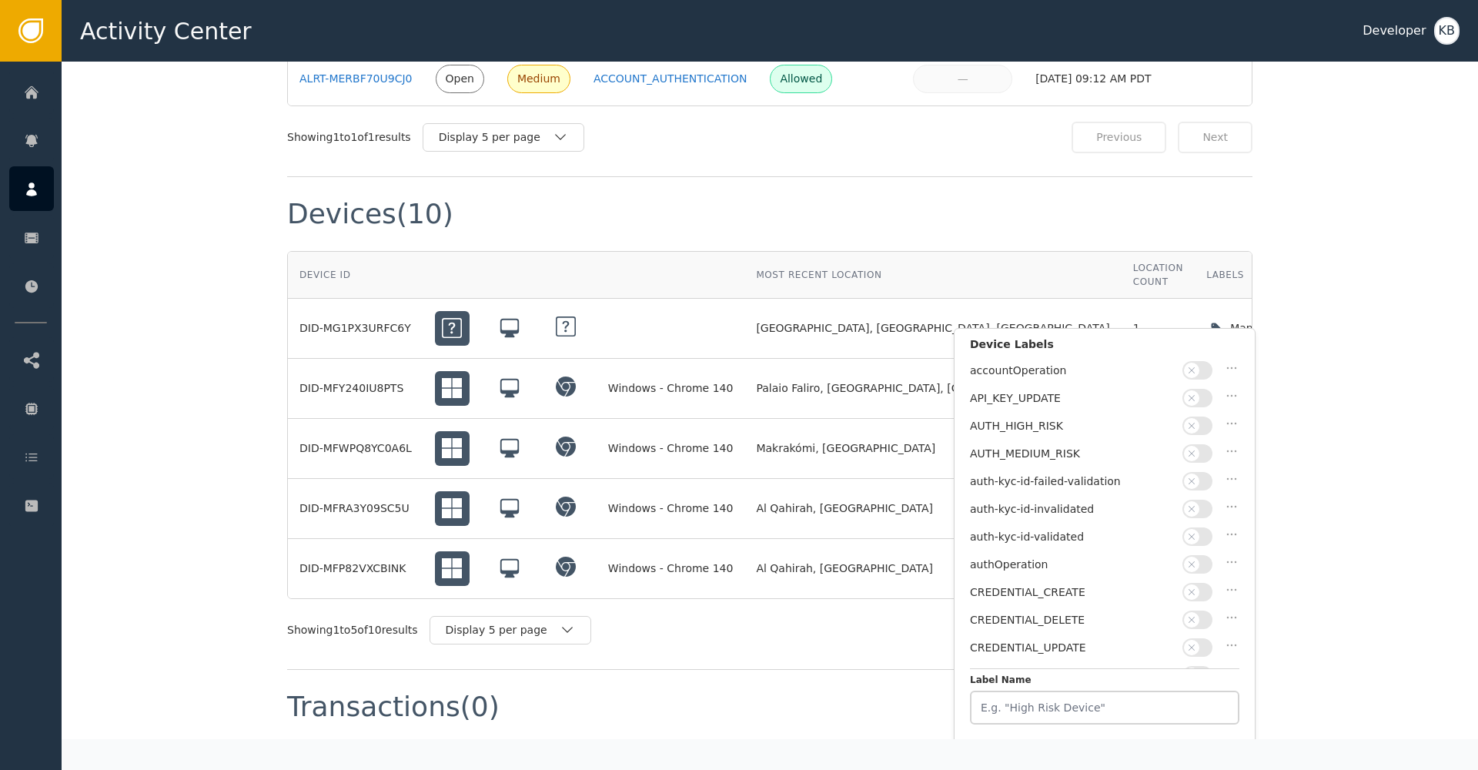
scroll to position [1045, 0]
click at [1191, 533] on icon "button" at bounding box center [1191, 536] width 6 height 6
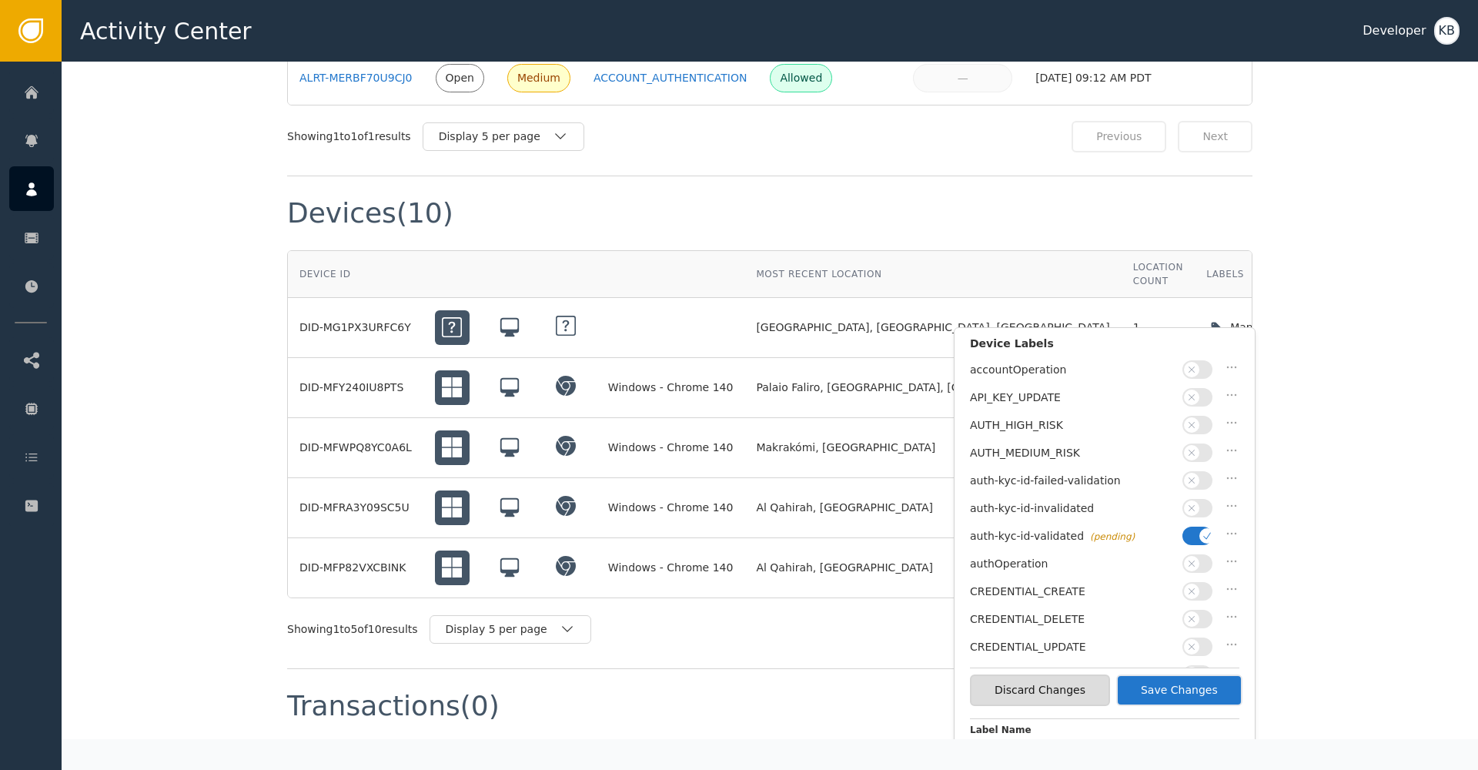
click at [1211, 693] on button "Save Changes" at bounding box center [1179, 690] width 126 height 32
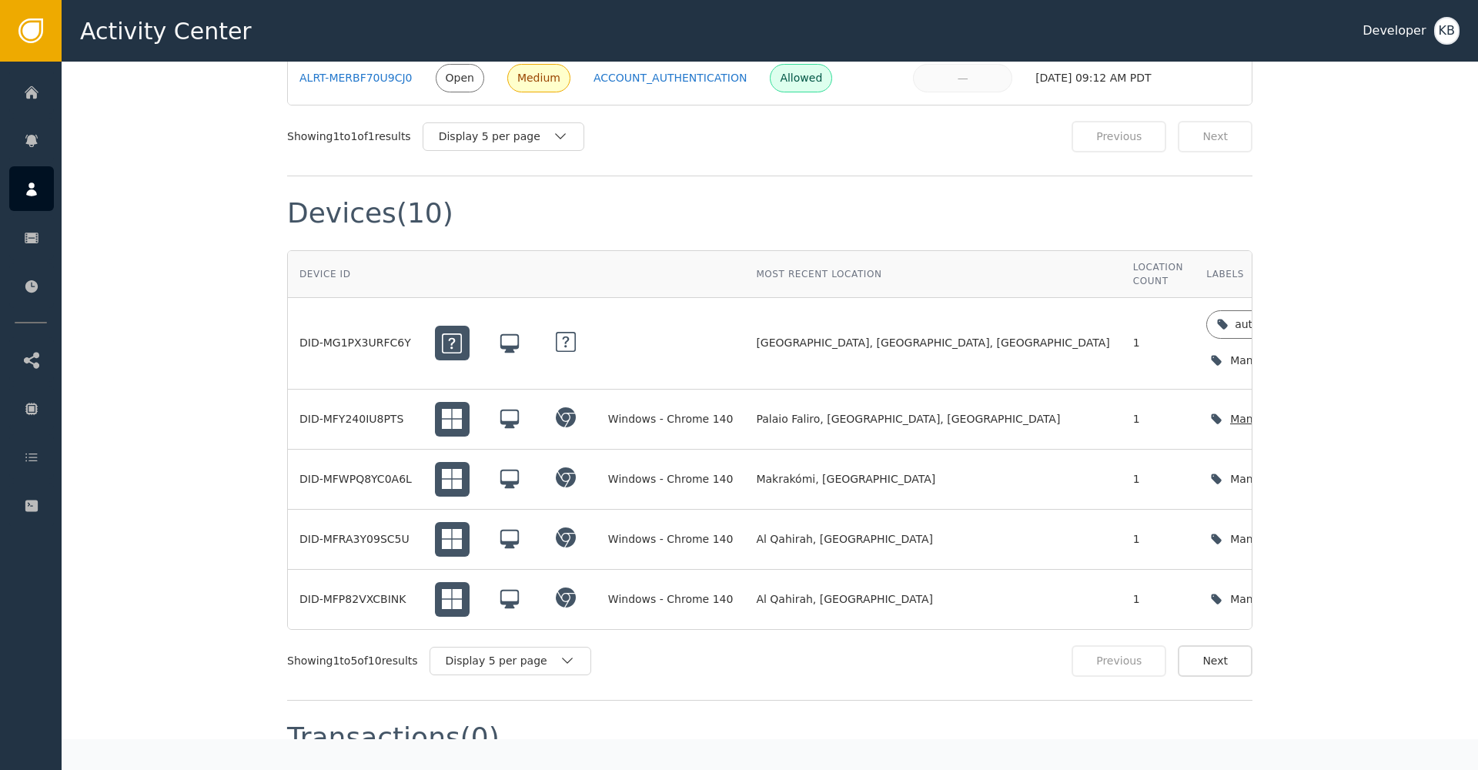
click at [1230, 411] on div "Manage device labels" at bounding box center [1290, 419] width 121 height 16
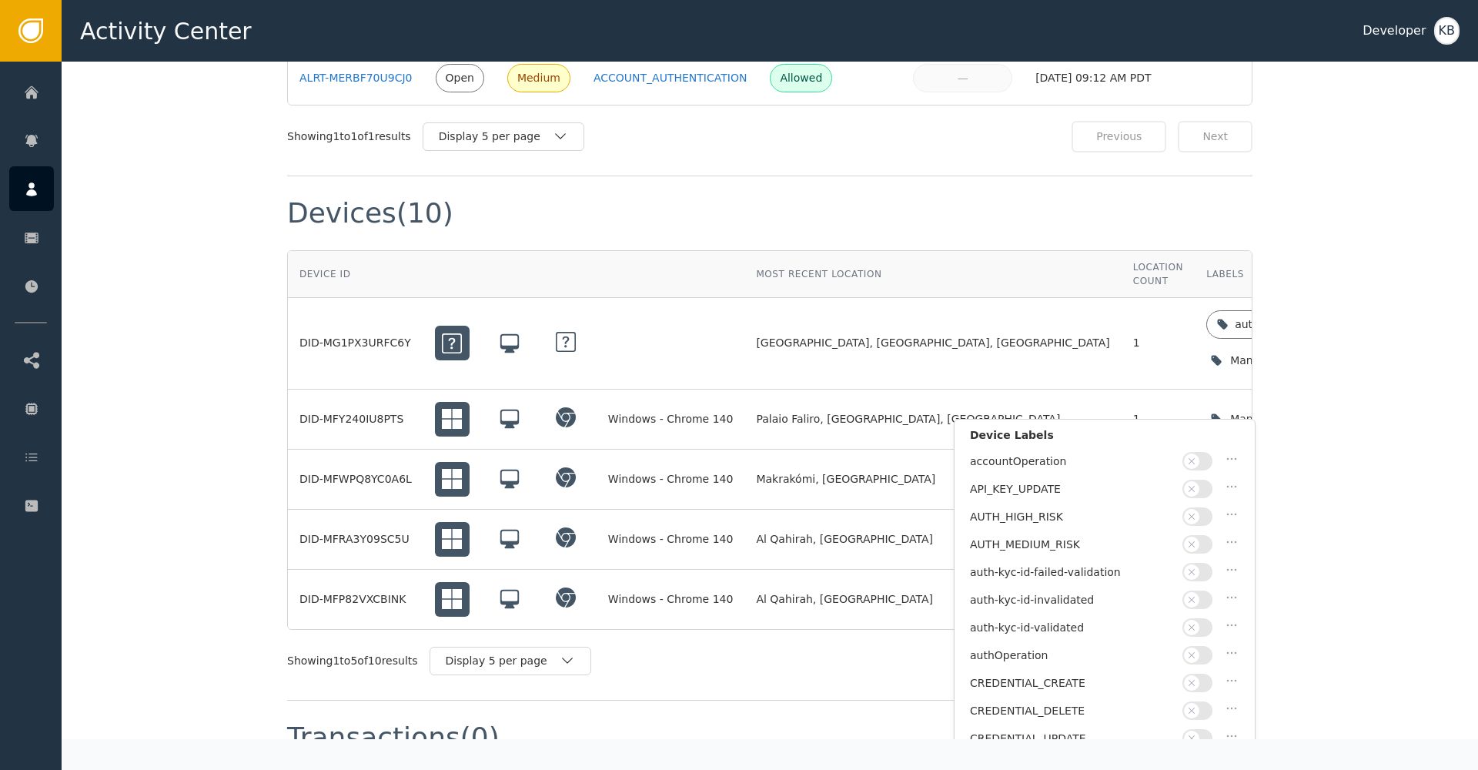
click at [1200, 621] on button "button" at bounding box center [1197, 627] width 30 height 18
click at [1377, 590] on div "Label this customer Block this customer Customer : CUS-MDZWFO0GVI2B Your Custom…" at bounding box center [770, 343] width 1416 height 2655
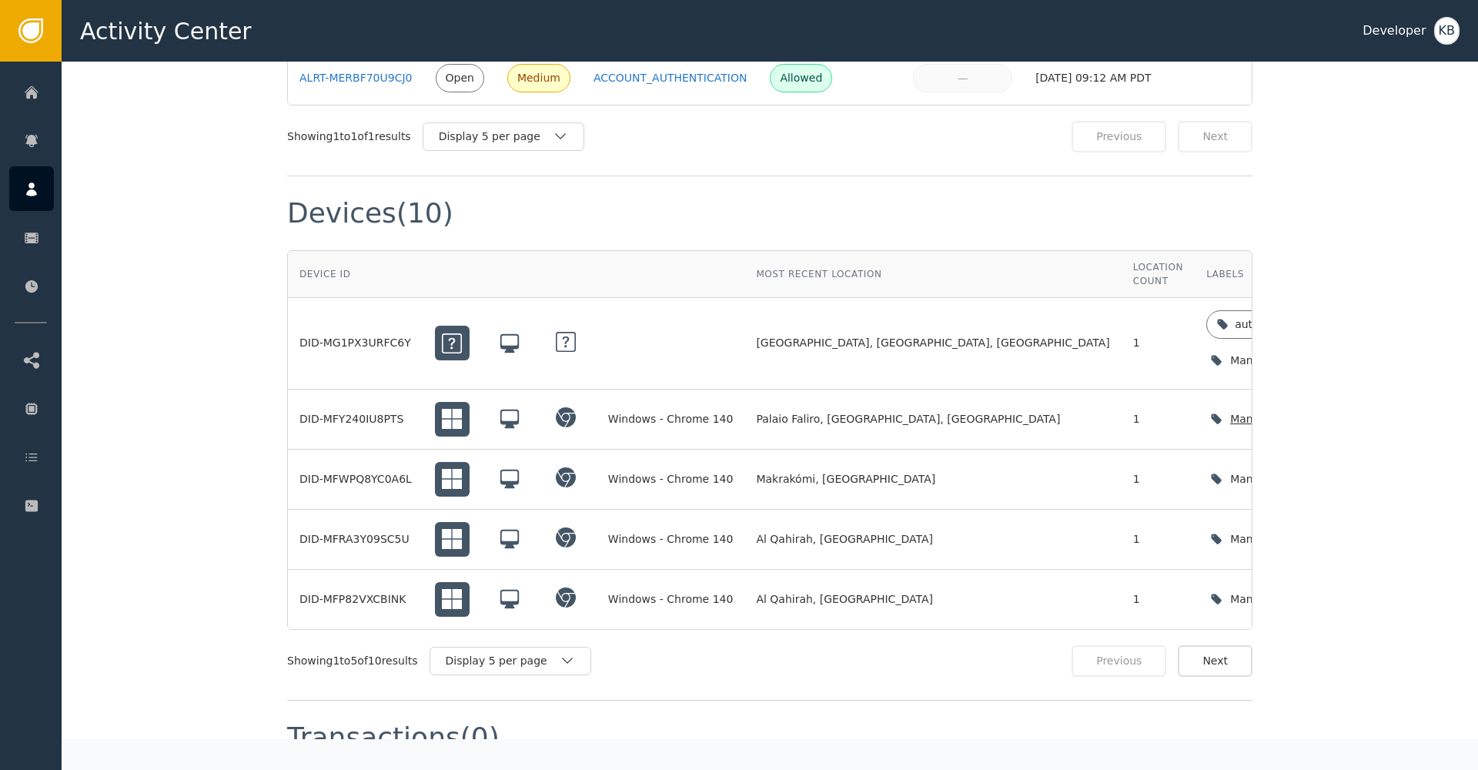
click at [1230, 411] on div "Manage device labels" at bounding box center [1290, 419] width 121 height 16
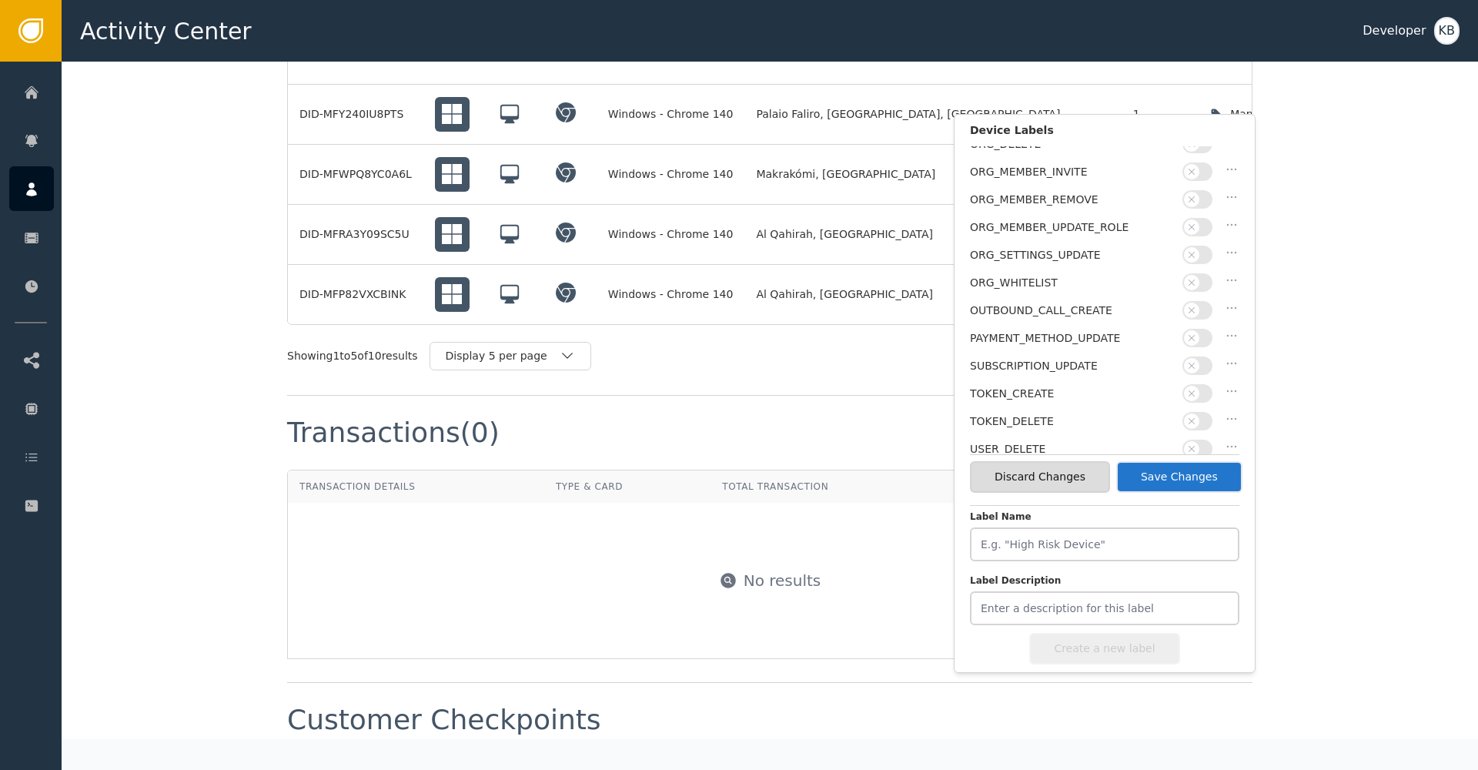
scroll to position [427, 0]
click at [1220, 480] on button "Save Changes" at bounding box center [1179, 477] width 126 height 32
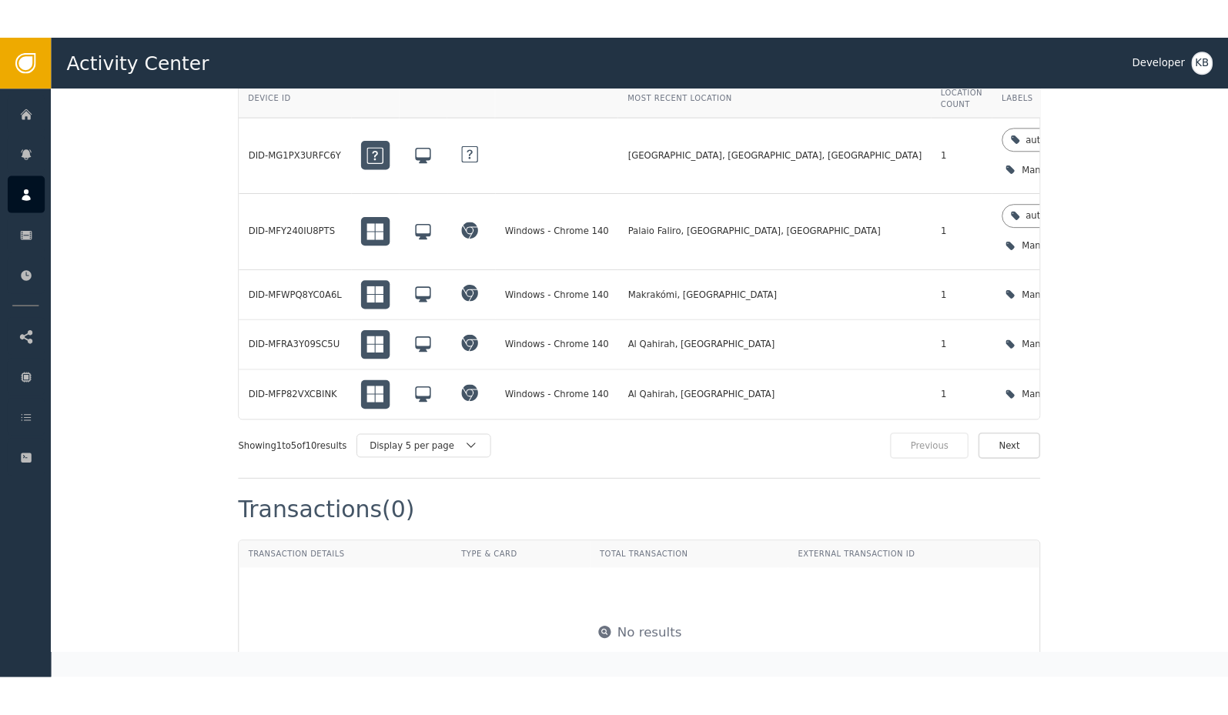
scroll to position [1244, 0]
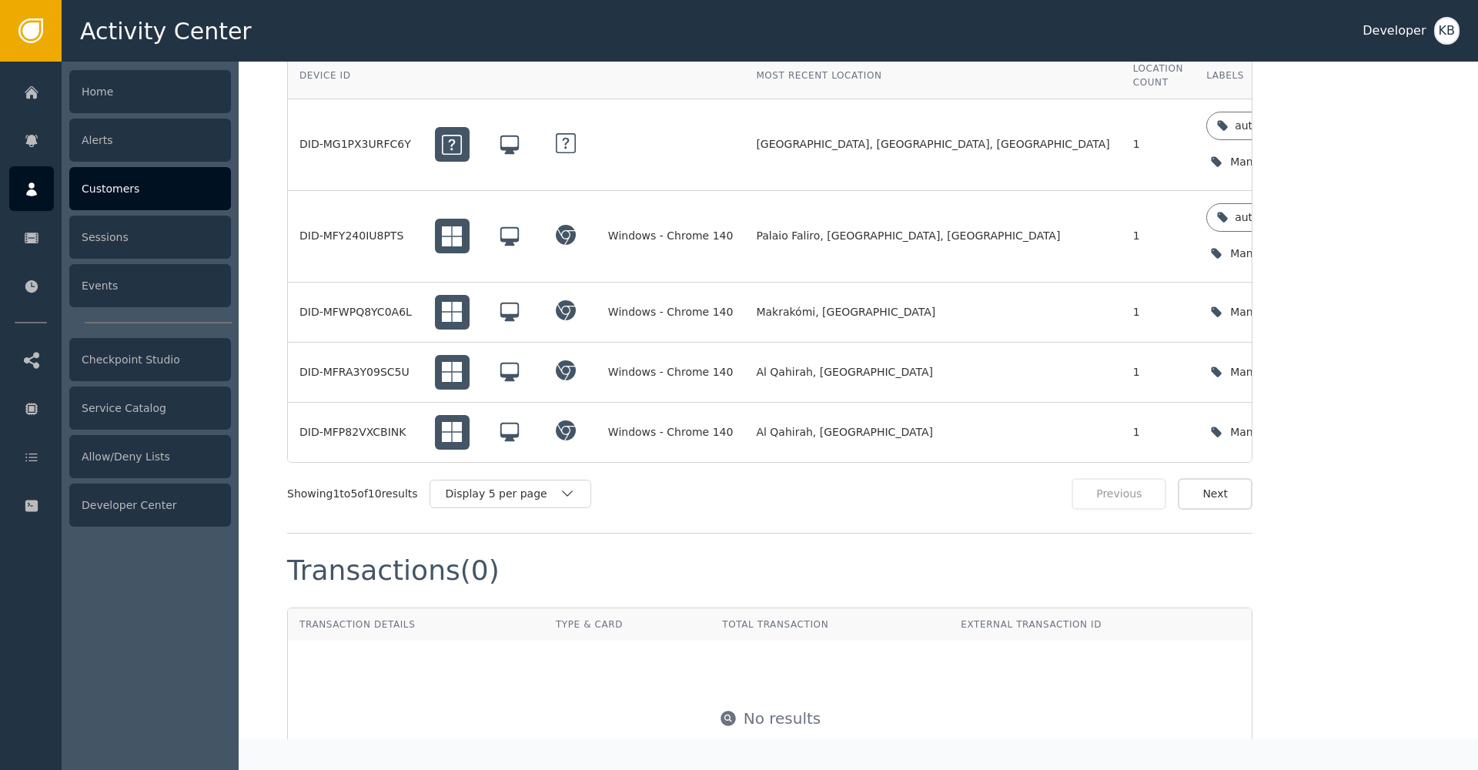
click at [28, 188] on icon at bounding box center [31, 189] width 15 height 17
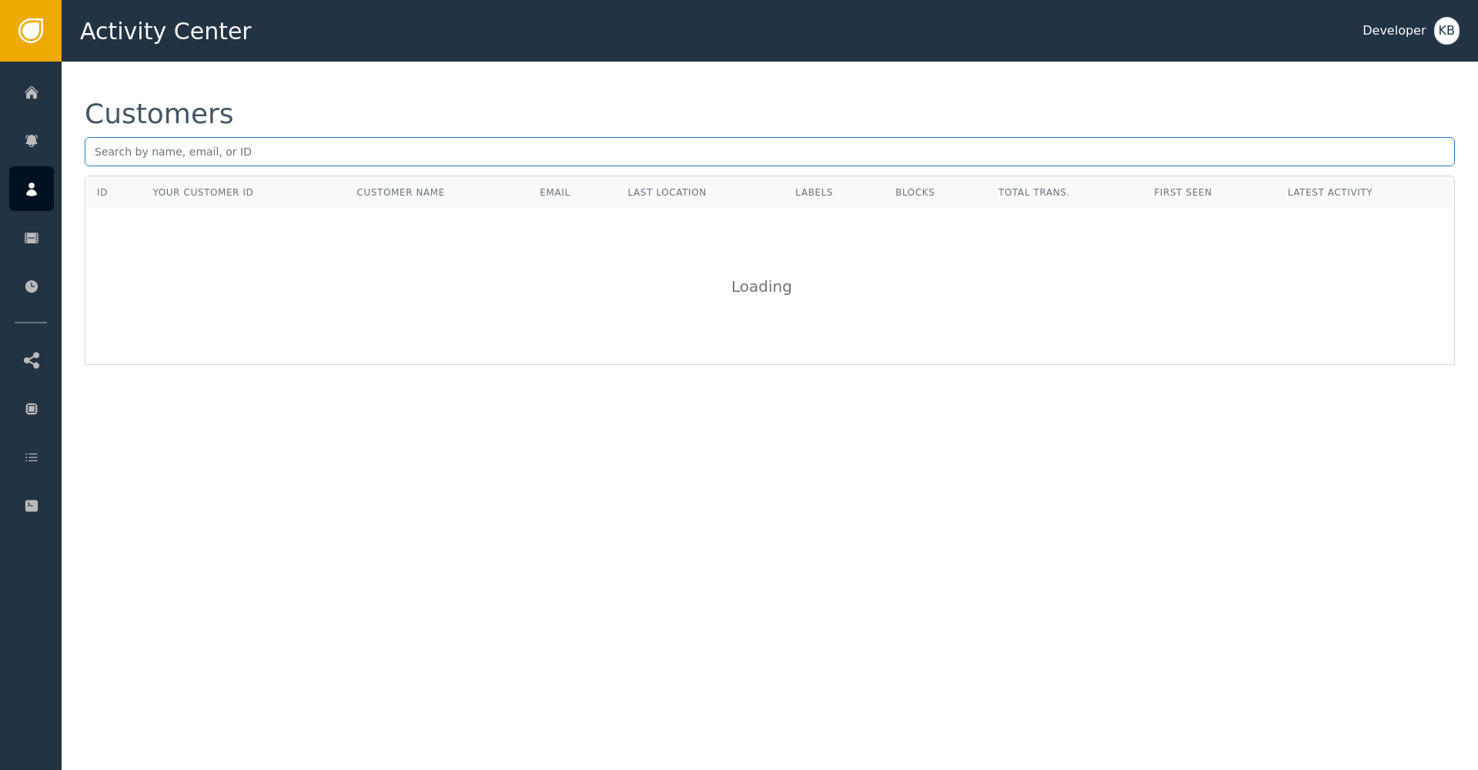
click at [237, 156] on input "text" at bounding box center [770, 151] width 1370 height 29
paste input "gregwilson3468@gmail.com"
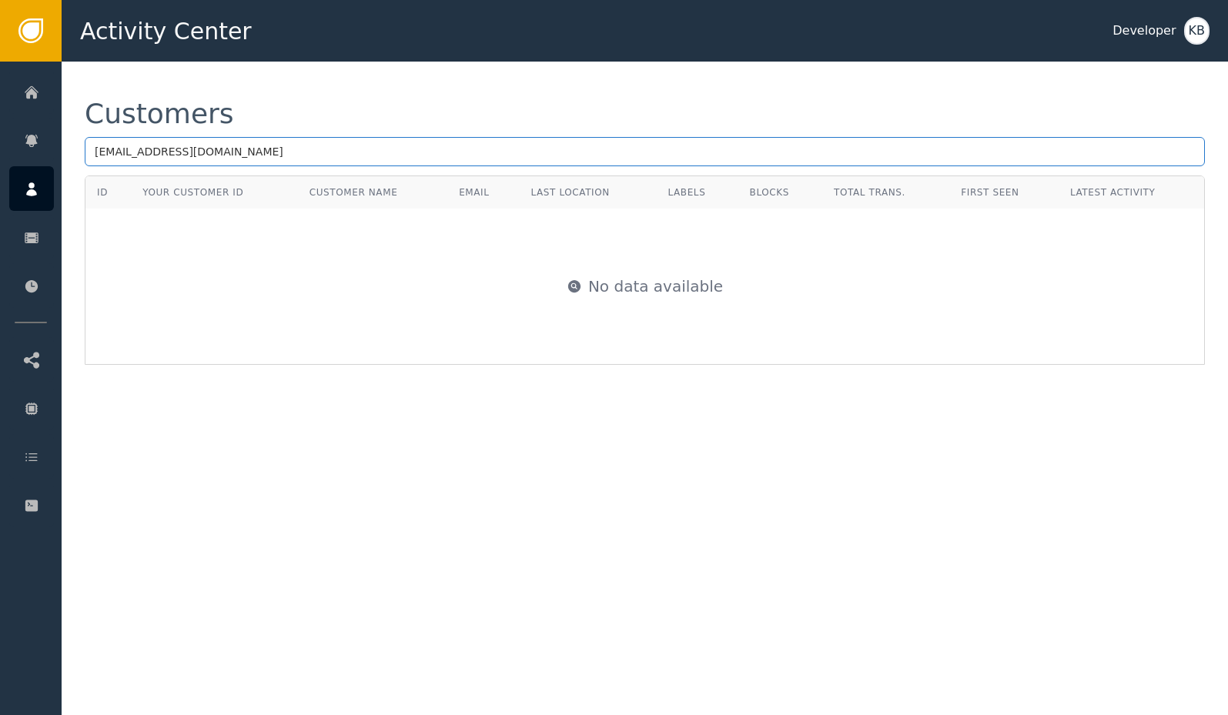
click at [279, 149] on input "gregwilson3468@gmail.com" at bounding box center [645, 151] width 1120 height 29
type input "gregwilson3468@gmail.com"
